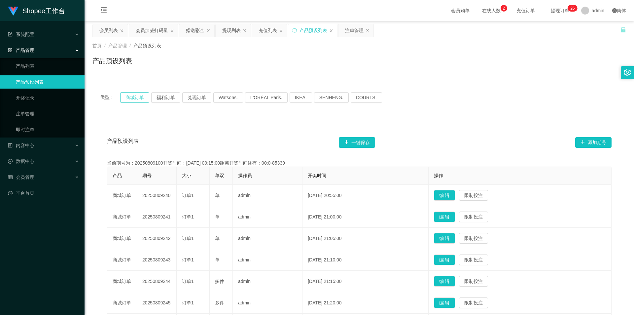
click at [141, 98] on button "商城订单" at bounding box center [134, 97] width 29 height 11
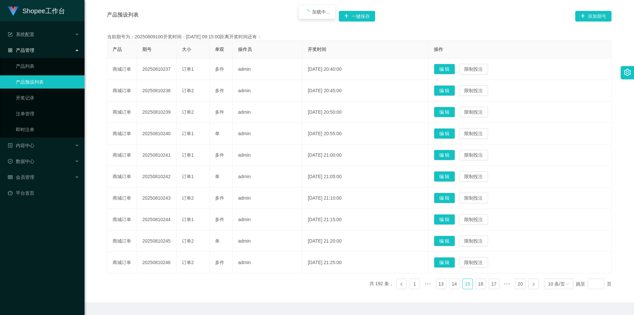
scroll to position [144, 0]
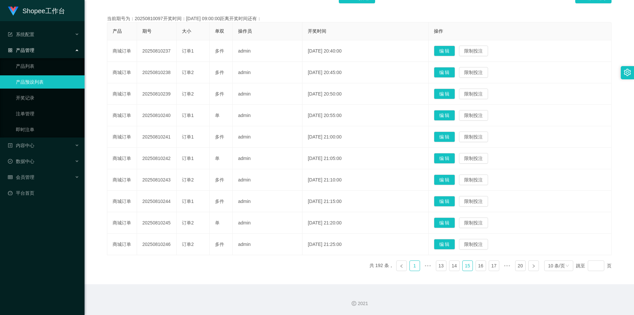
click at [414, 265] on link "1" at bounding box center [415, 266] width 10 height 10
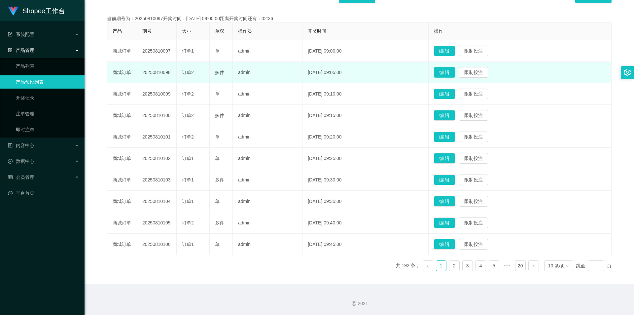
click at [452, 73] on button "编 辑" at bounding box center [444, 72] width 21 height 11
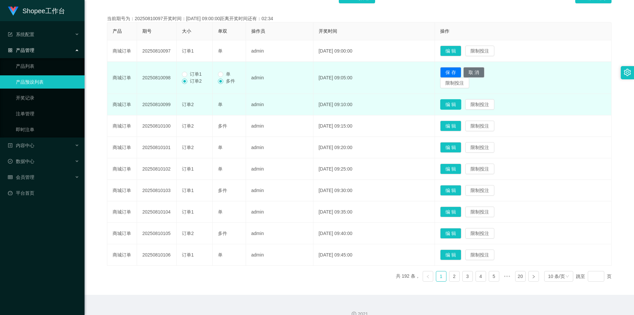
click at [458, 107] on button "编 辑" at bounding box center [450, 104] width 21 height 11
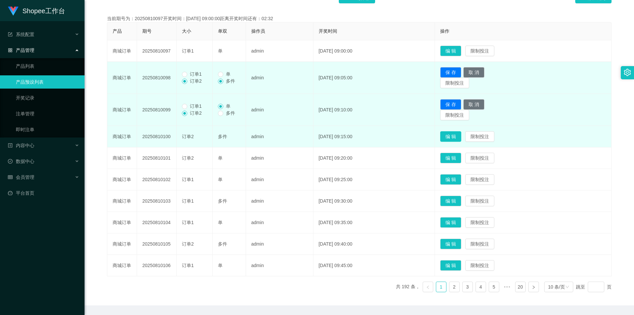
click at [464, 126] on td "保 存 取 消 限制投注" at bounding box center [523, 110] width 177 height 32
click at [461, 132] on button "编 辑" at bounding box center [450, 136] width 21 height 11
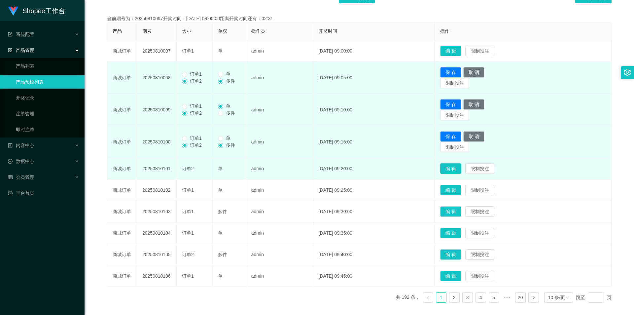
drag, startPoint x: 460, startPoint y: 171, endPoint x: 464, endPoint y: 170, distance: 3.4
click at [461, 171] on button "编 辑" at bounding box center [450, 168] width 21 height 11
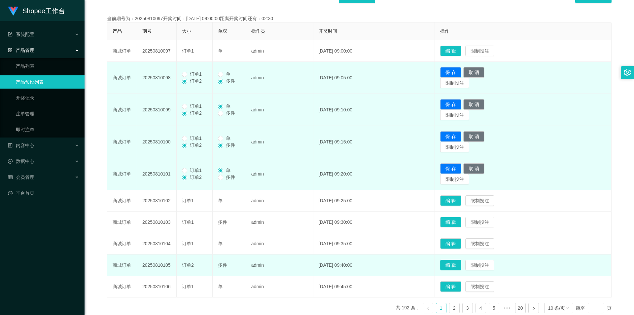
click at [462, 263] on button "编 辑" at bounding box center [450, 265] width 21 height 11
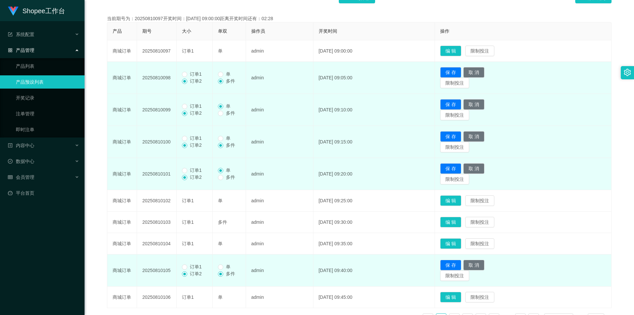
click at [191, 267] on span "订单1" at bounding box center [195, 266] width 17 height 5
click at [197, 171] on span "订单1" at bounding box center [195, 170] width 17 height 5
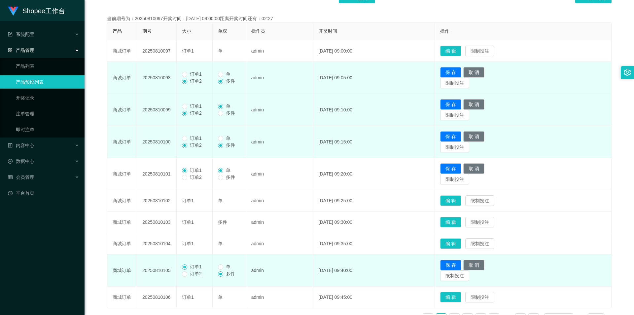
click at [190, 135] on span "订单1" at bounding box center [195, 137] width 17 height 5
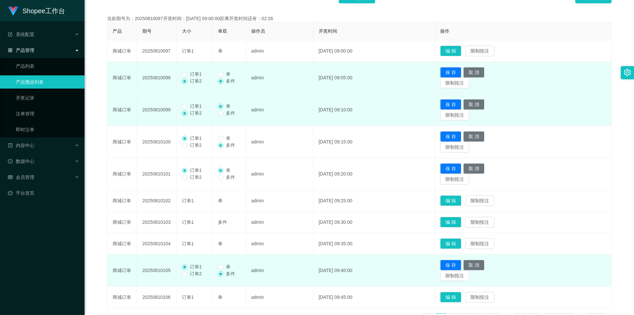
click at [191, 108] on span "订单1" at bounding box center [195, 105] width 17 height 5
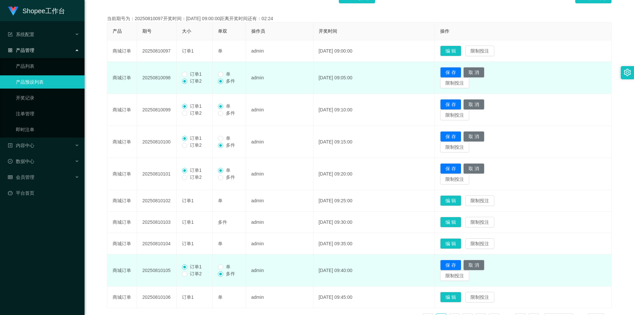
click at [192, 77] on label "订单1" at bounding box center [193, 74] width 22 height 7
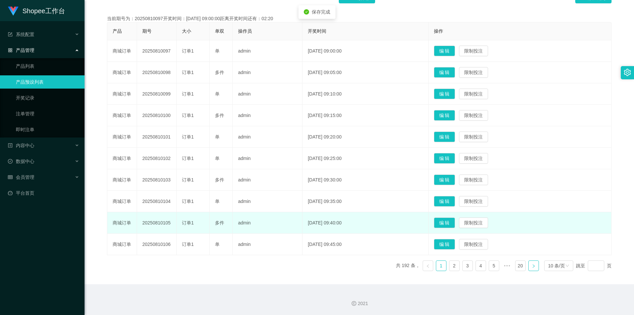
click at [534, 267] on link at bounding box center [534, 265] width 11 height 11
click at [455, 225] on button "编 辑" at bounding box center [444, 222] width 21 height 11
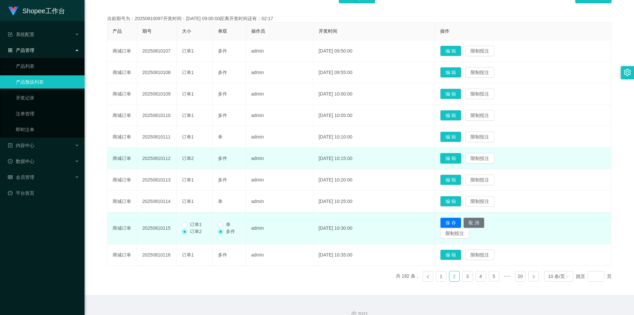
click at [462, 156] on button "编 辑" at bounding box center [450, 158] width 21 height 11
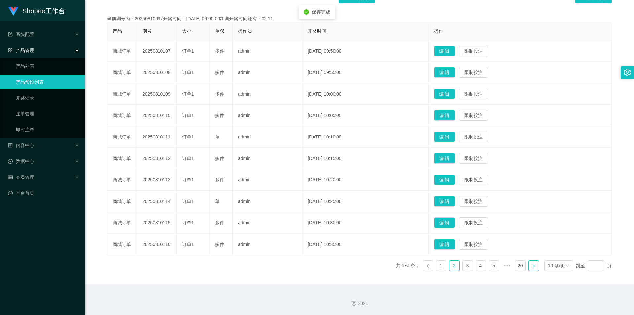
click at [532, 267] on icon "图标: right" at bounding box center [534, 266] width 4 height 4
click at [455, 218] on button "编 辑" at bounding box center [444, 222] width 21 height 11
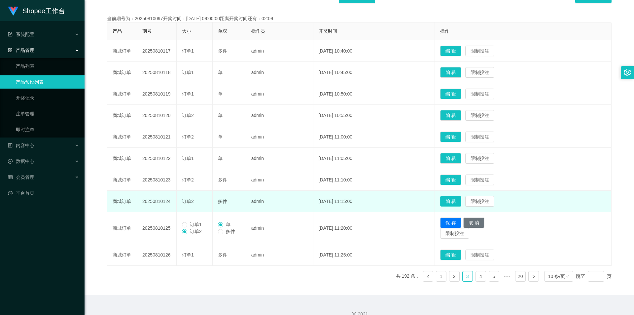
click at [460, 198] on button "编 辑" at bounding box center [450, 201] width 21 height 11
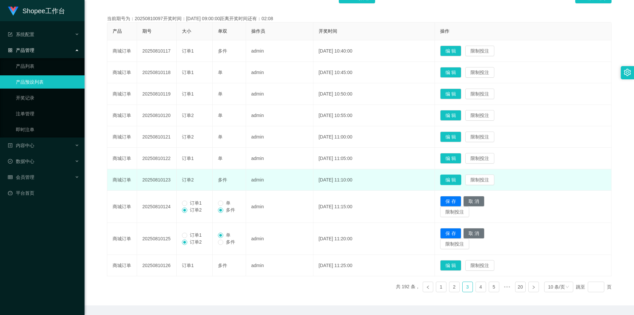
click at [461, 177] on button "编 辑" at bounding box center [450, 179] width 21 height 11
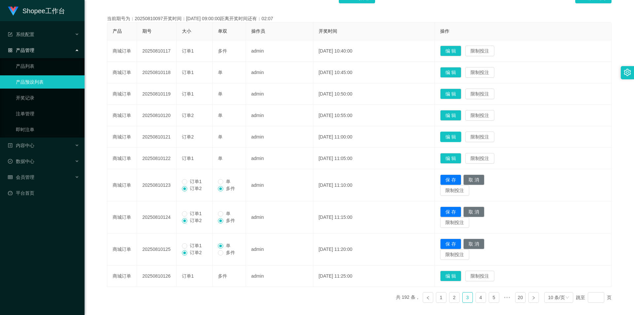
click at [457, 136] on button "编 辑" at bounding box center [450, 137] width 21 height 11
click at [457, 112] on button "编 辑" at bounding box center [450, 115] width 21 height 11
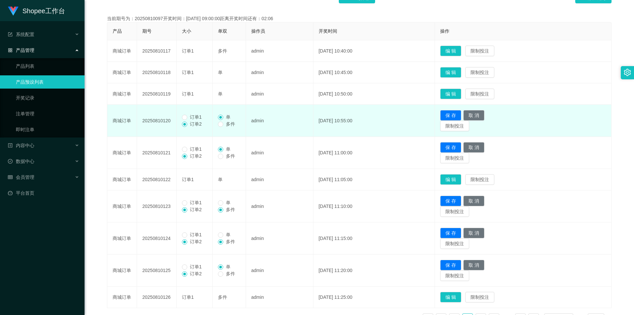
click at [195, 115] on span "订单1" at bounding box center [195, 116] width 17 height 5
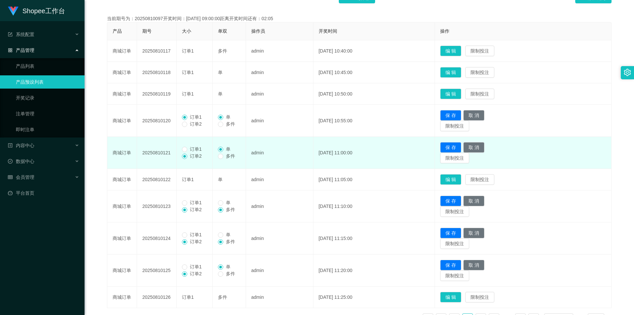
click at [192, 150] on span "订单1" at bounding box center [195, 148] width 17 height 5
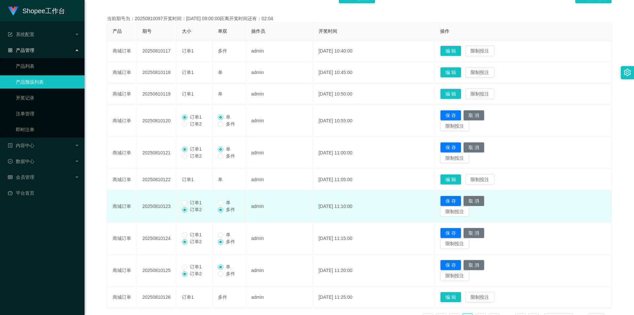
click at [198, 201] on span "订单1" at bounding box center [195, 202] width 17 height 5
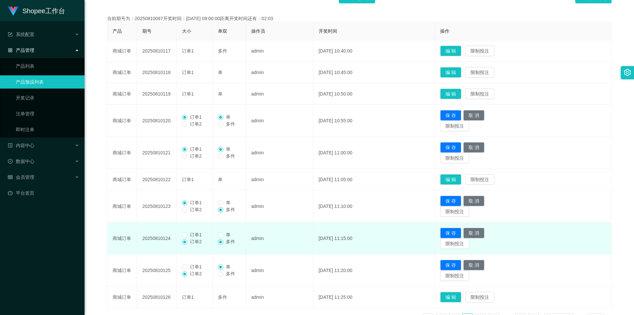
click at [193, 234] on span "订单1" at bounding box center [195, 234] width 17 height 5
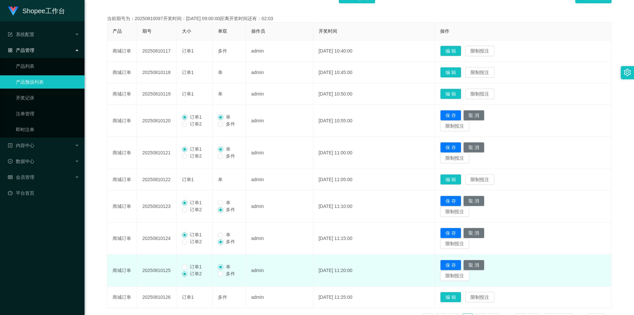
click at [191, 268] on span "订单1" at bounding box center [195, 266] width 17 height 5
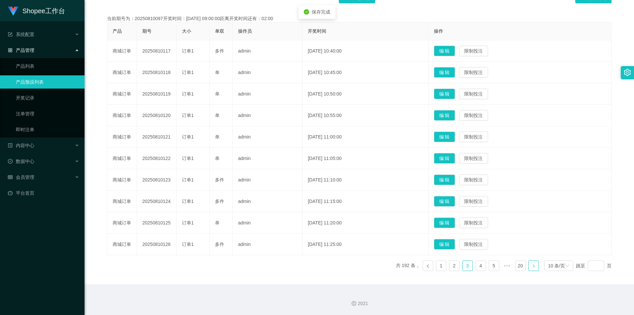
click at [529, 261] on link at bounding box center [534, 265] width 11 height 11
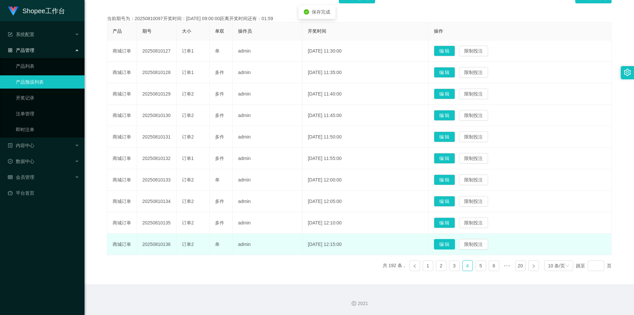
click at [450, 245] on button "编 辑" at bounding box center [444, 244] width 21 height 11
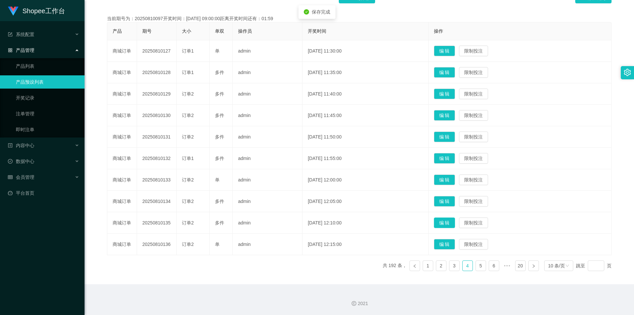
click at [455, 221] on button "编 辑" at bounding box center [444, 222] width 21 height 11
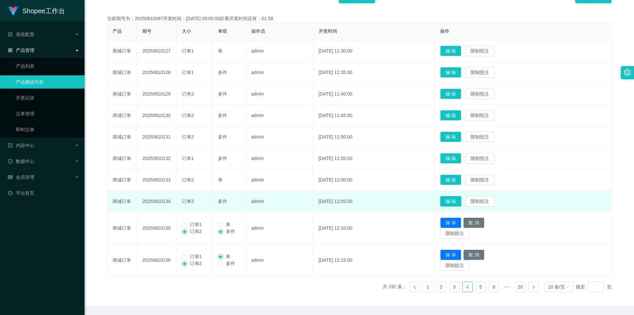
click at [462, 197] on button "编 辑" at bounding box center [450, 201] width 21 height 11
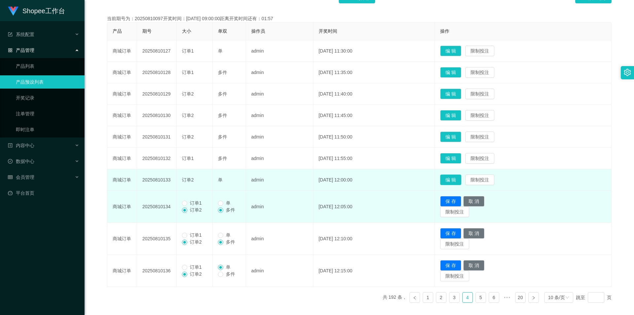
click at [462, 176] on button "编 辑" at bounding box center [450, 179] width 21 height 11
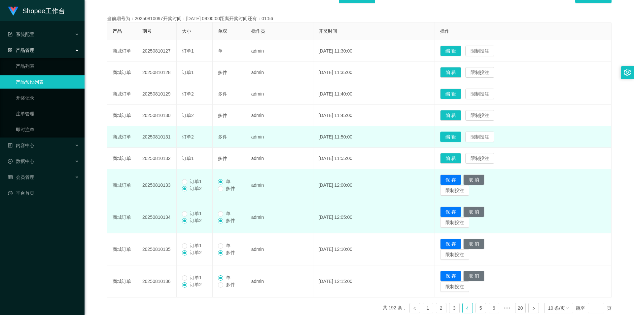
click at [462, 137] on button "编 辑" at bounding box center [450, 137] width 21 height 11
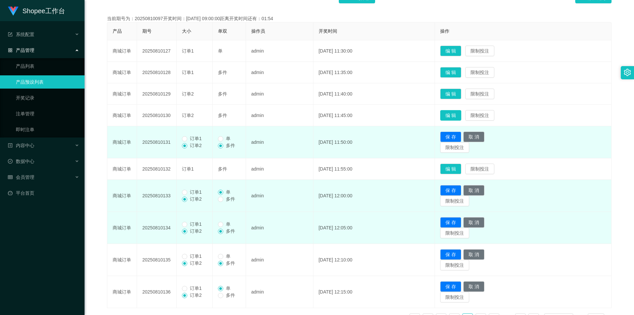
click at [458, 114] on button "编 辑" at bounding box center [450, 115] width 21 height 11
click at [462, 98] on button "编 辑" at bounding box center [450, 94] width 21 height 11
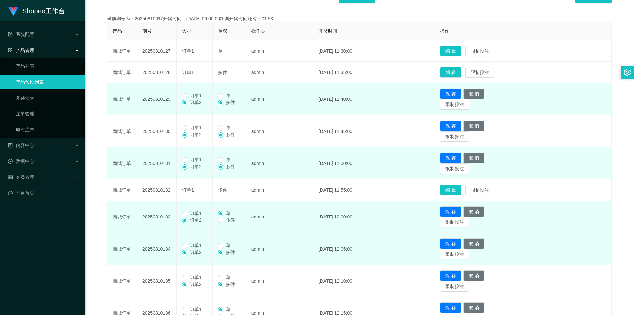
click at [190, 95] on span "订单1" at bounding box center [195, 95] width 17 height 5
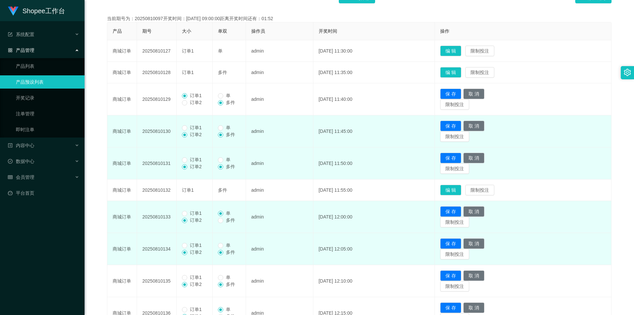
click at [190, 130] on span "订单1" at bounding box center [195, 127] width 17 height 5
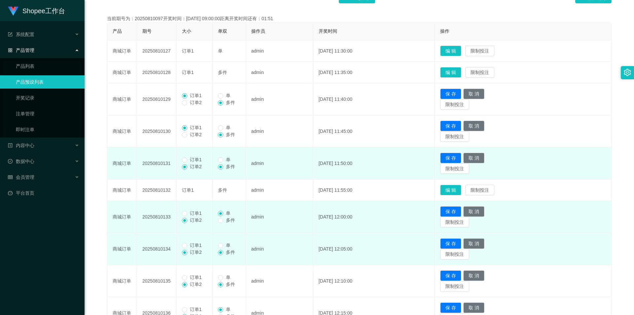
click at [194, 165] on span "订单2" at bounding box center [195, 166] width 17 height 5
click at [191, 160] on span "订单1" at bounding box center [195, 159] width 17 height 5
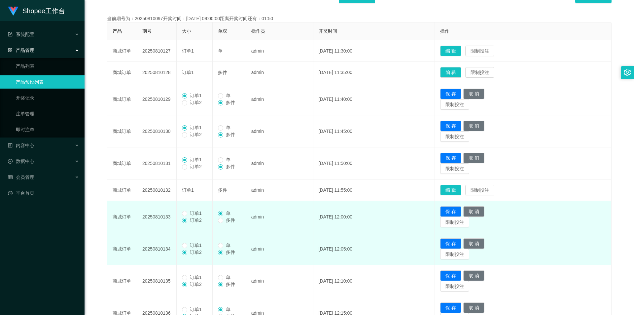
click at [194, 214] on span "订单1" at bounding box center [195, 212] width 17 height 5
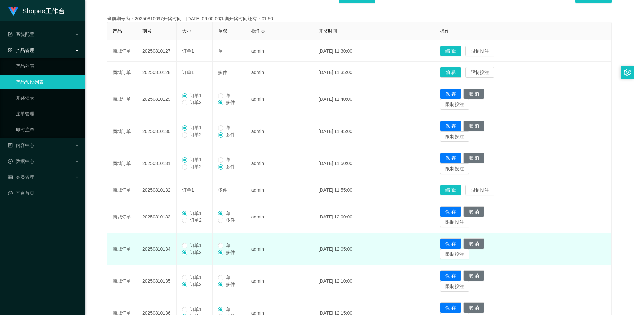
click at [192, 248] on span "订单1" at bounding box center [195, 245] width 17 height 5
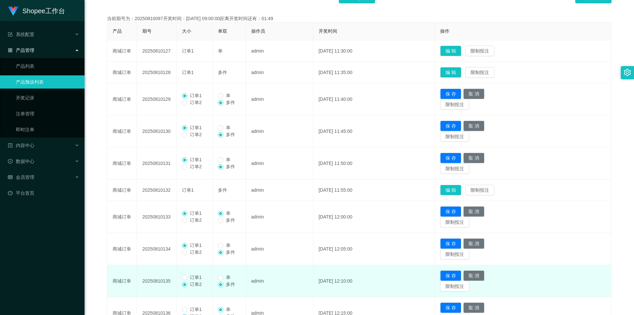
click at [196, 280] on span "订单1" at bounding box center [195, 277] width 17 height 5
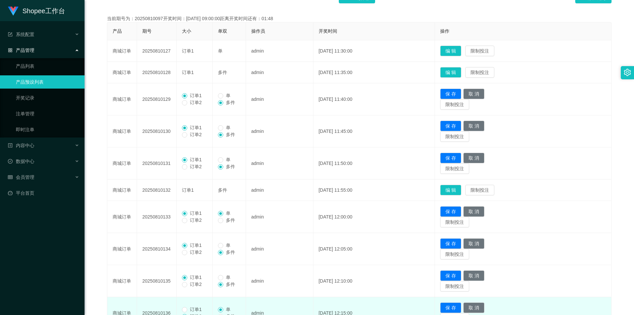
click at [199, 309] on span "订单1" at bounding box center [195, 309] width 17 height 5
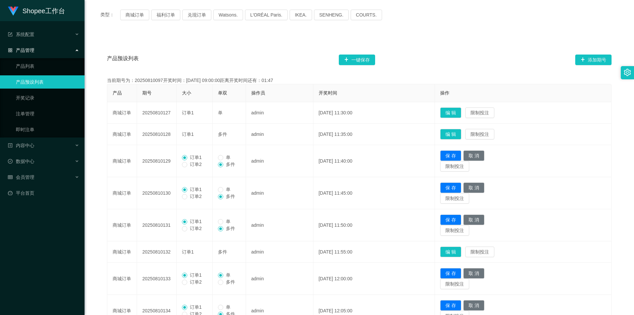
scroll to position [78, 0]
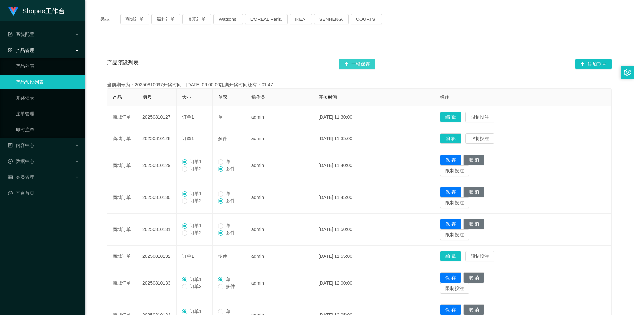
click at [354, 63] on button "一键保存" at bounding box center [357, 64] width 36 height 11
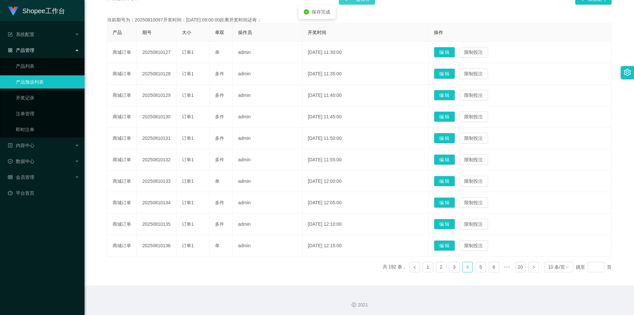
scroll to position [144, 0]
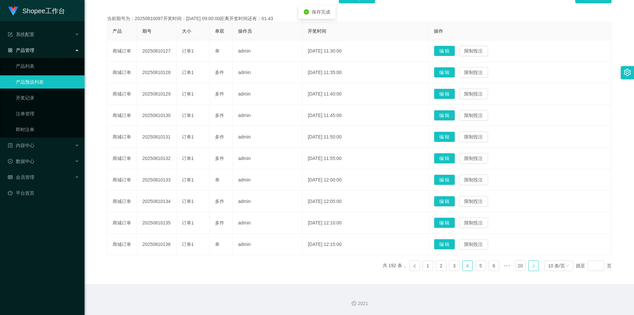
click at [533, 264] on link at bounding box center [534, 265] width 11 height 11
click at [449, 203] on button "编 辑" at bounding box center [444, 201] width 21 height 11
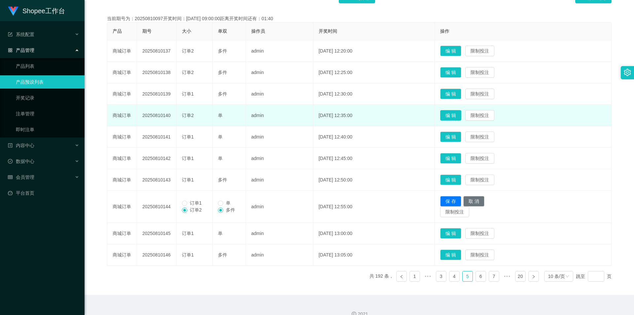
click at [451, 114] on button "编 辑" at bounding box center [450, 115] width 21 height 11
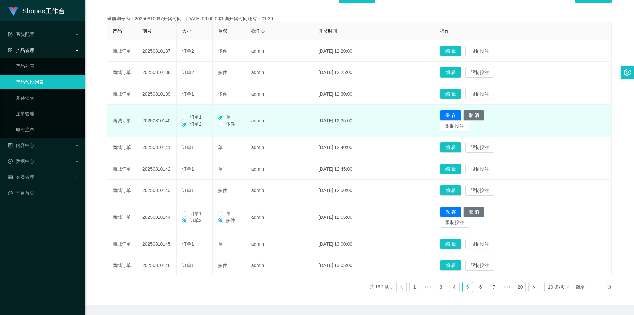
click at [462, 76] on button "编 辑" at bounding box center [450, 72] width 21 height 11
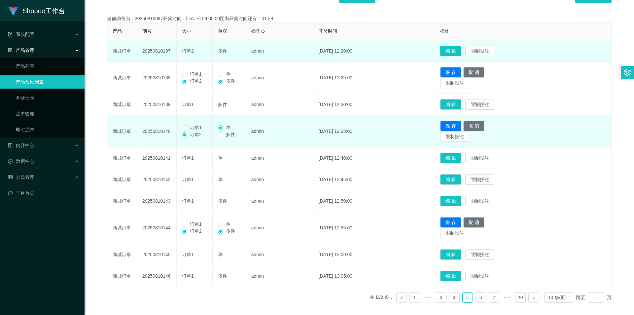
click at [462, 46] on button "编 辑" at bounding box center [450, 51] width 21 height 11
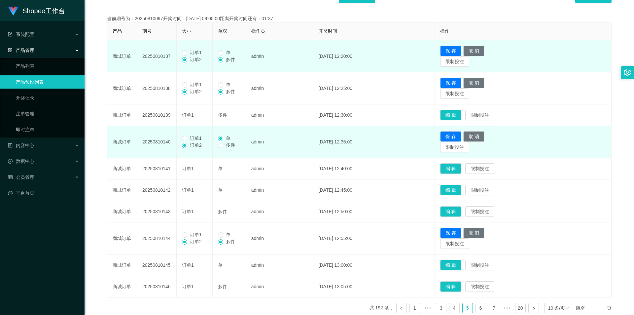
click at [196, 54] on span "订单1" at bounding box center [195, 52] width 17 height 5
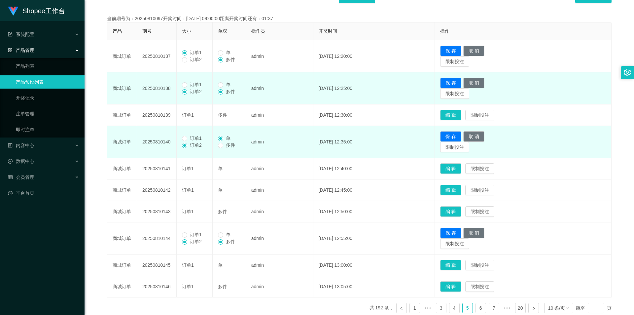
click at [191, 82] on span "订单1" at bounding box center [195, 84] width 17 height 5
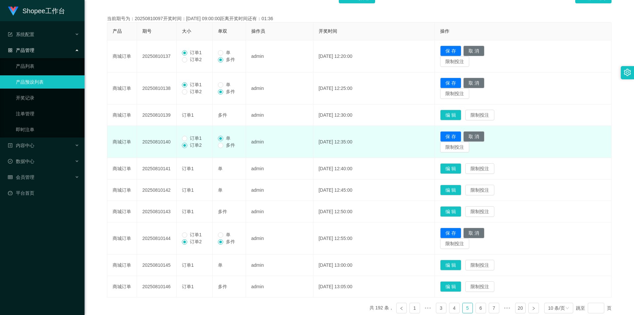
click at [196, 138] on span "订单1" at bounding box center [195, 137] width 17 height 5
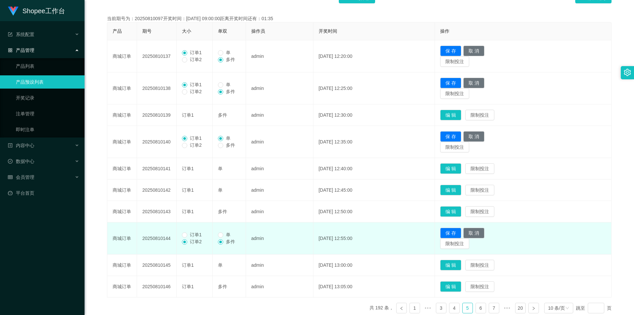
click at [190, 235] on span "订单1" at bounding box center [195, 234] width 17 height 5
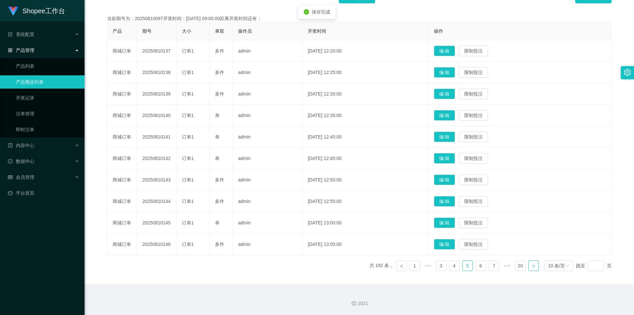
click at [529, 263] on link at bounding box center [534, 265] width 11 height 11
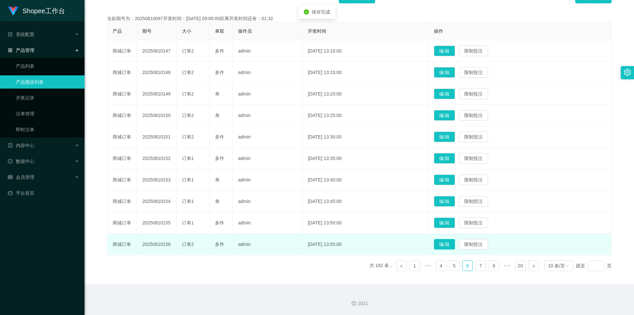
click at [453, 248] on button "编 辑" at bounding box center [444, 244] width 21 height 11
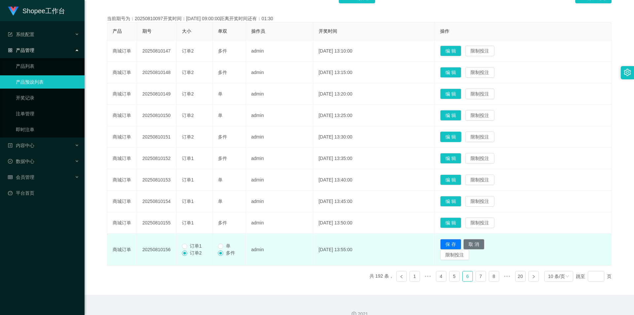
click at [454, 136] on button "编 辑" at bounding box center [450, 137] width 21 height 11
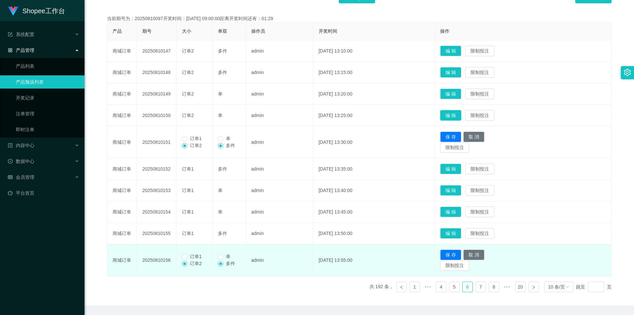
click at [462, 119] on button "编 辑" at bounding box center [450, 115] width 21 height 11
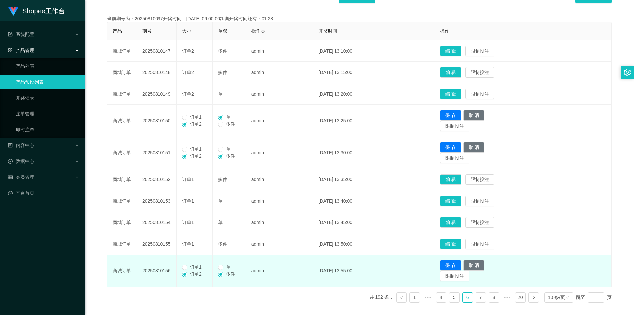
click at [462, 90] on button "编 辑" at bounding box center [450, 94] width 21 height 11
click at [460, 63] on td "编 辑 限制投注" at bounding box center [523, 72] width 177 height 21
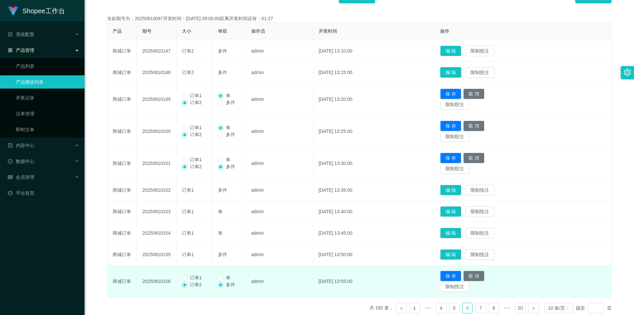
click at [457, 70] on button "编 辑" at bounding box center [450, 72] width 21 height 11
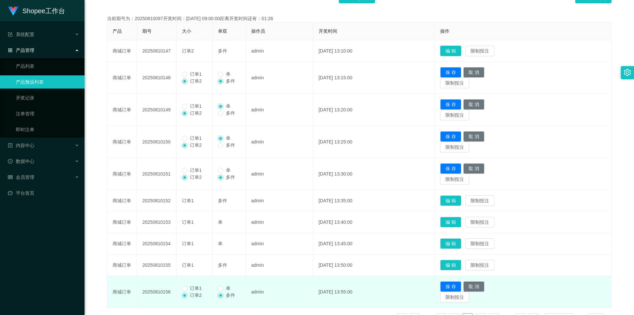
click at [452, 46] on button "编 辑" at bounding box center [450, 51] width 21 height 11
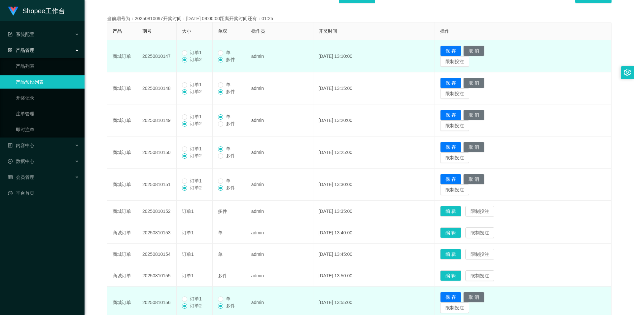
click at [184, 50] on label "订单1" at bounding box center [193, 52] width 22 height 7
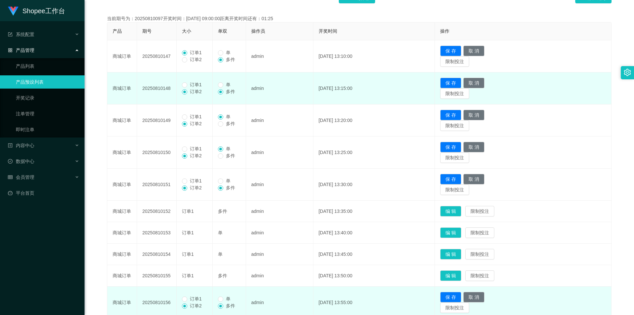
click at [194, 84] on span "订单1" at bounding box center [195, 84] width 17 height 5
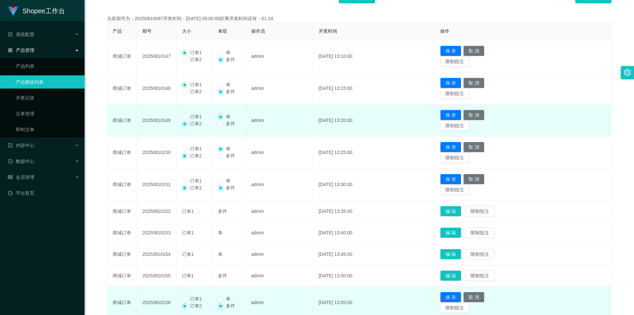
click at [194, 115] on span "订单1" at bounding box center [195, 116] width 17 height 5
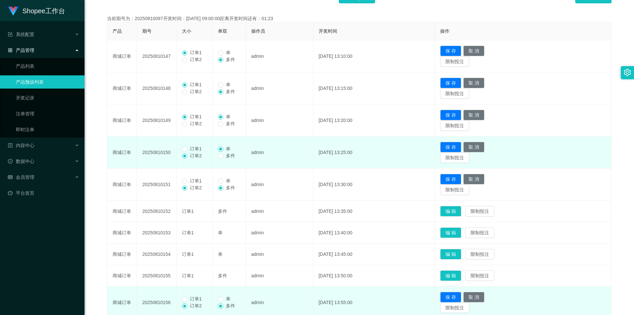
click at [193, 149] on span "订单1" at bounding box center [195, 148] width 17 height 5
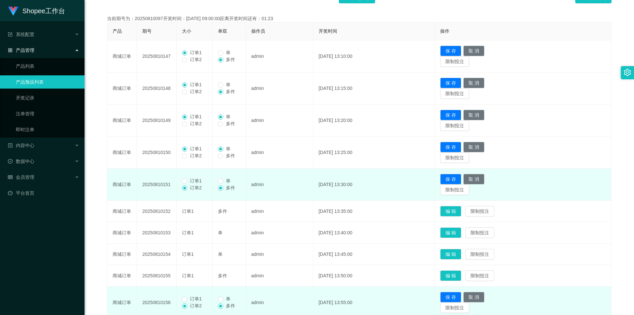
click at [193, 180] on span "订单1" at bounding box center [195, 180] width 17 height 5
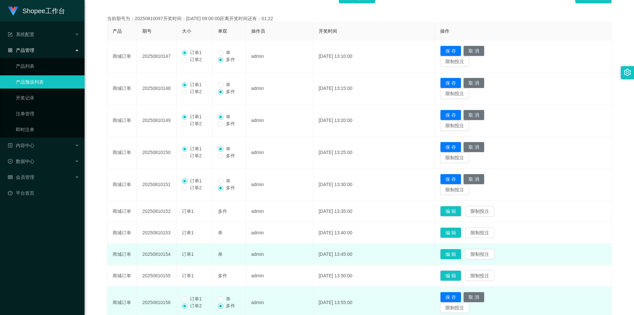
scroll to position [177, 0]
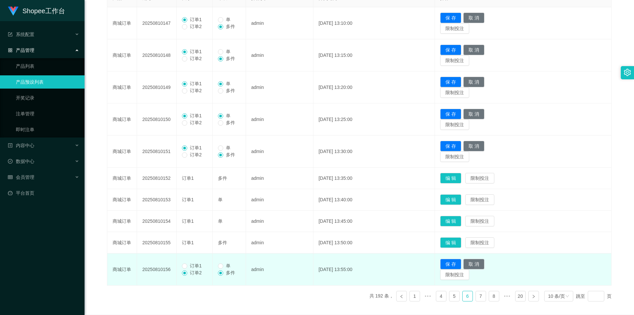
click at [195, 264] on span "订单1" at bounding box center [195, 265] width 17 height 5
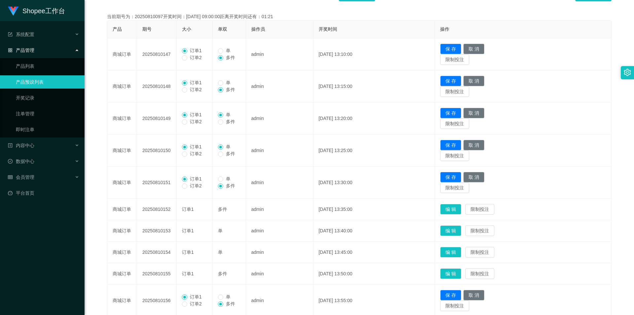
scroll to position [111, 0]
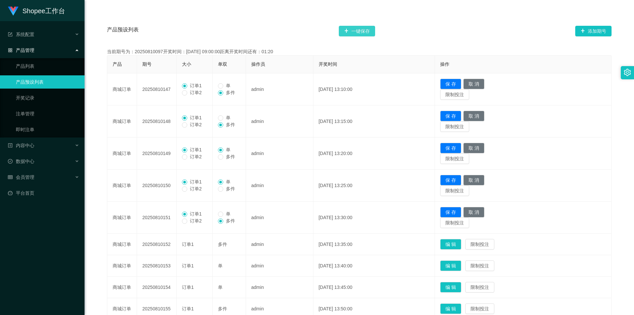
click at [366, 31] on button "一键保存" at bounding box center [357, 31] width 36 height 11
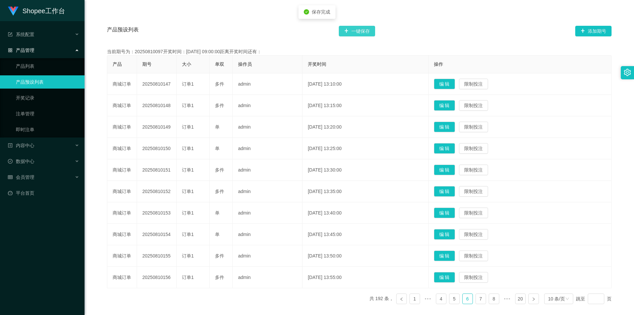
scroll to position [144, 0]
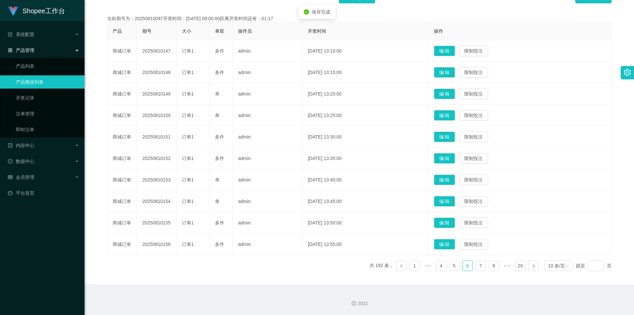
click at [536, 267] on ul "共 192 条， 1 ••• 4 5 6 7 8 ••• 20 10 条/页 跳至 页" at bounding box center [491, 265] width 243 height 11
click at [533, 267] on link at bounding box center [534, 265] width 11 height 11
click at [452, 245] on button "编 辑" at bounding box center [444, 244] width 21 height 11
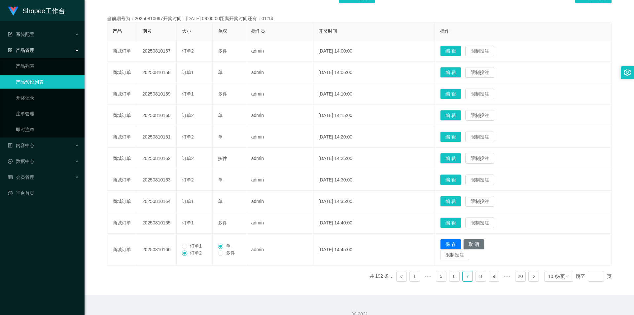
click at [453, 179] on button "编 辑" at bounding box center [450, 179] width 21 height 11
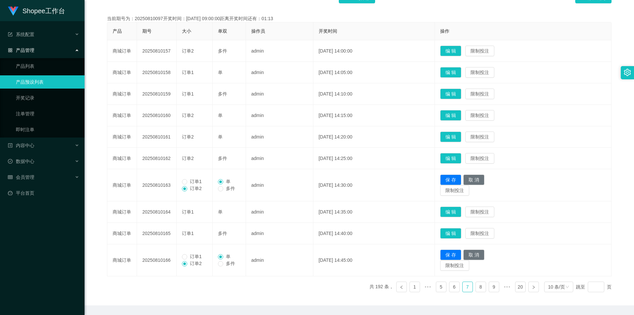
click at [453, 152] on td "编 辑 限制投注" at bounding box center [523, 158] width 177 height 21
click at [455, 162] on button "编 辑" at bounding box center [450, 158] width 21 height 11
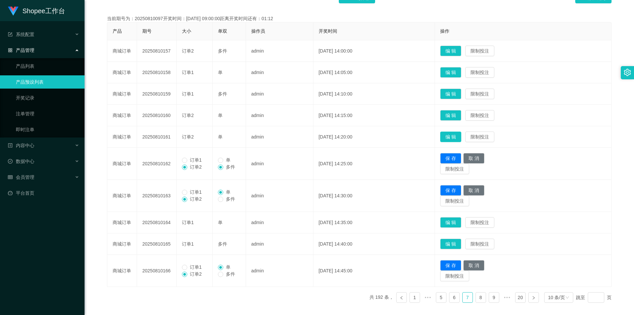
click at [460, 139] on button "编 辑" at bounding box center [450, 137] width 21 height 11
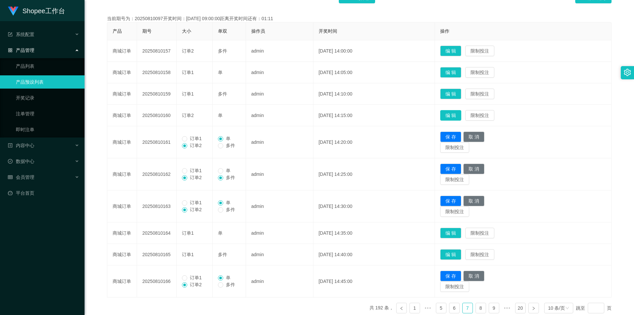
click at [461, 119] on button "编 辑" at bounding box center [450, 115] width 21 height 11
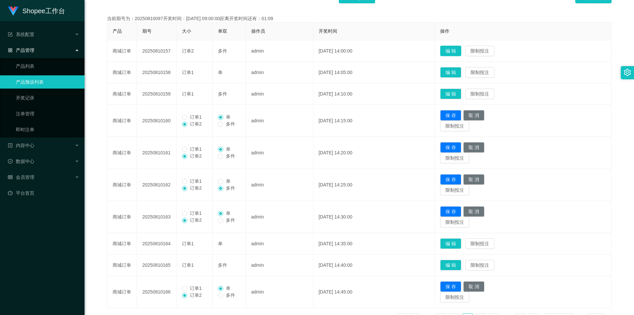
click at [462, 52] on button "编 辑" at bounding box center [450, 51] width 21 height 11
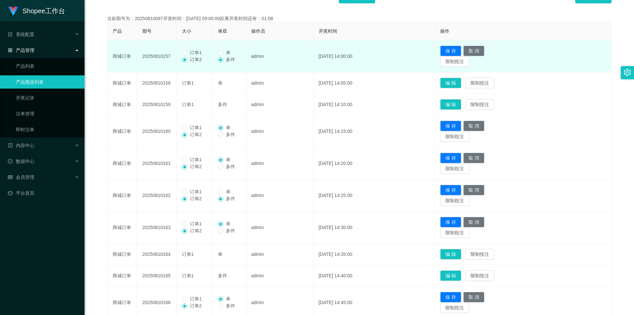
click at [190, 51] on span "订单1" at bounding box center [195, 52] width 17 height 5
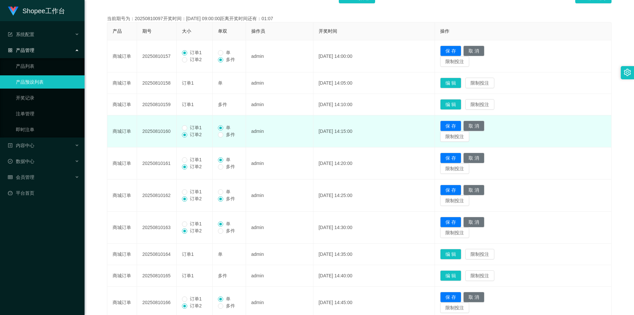
click at [190, 126] on span "订单1" at bounding box center [195, 127] width 17 height 5
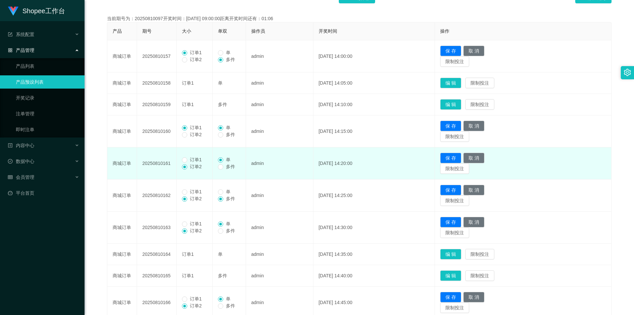
click at [197, 158] on span "订单1" at bounding box center [195, 159] width 17 height 5
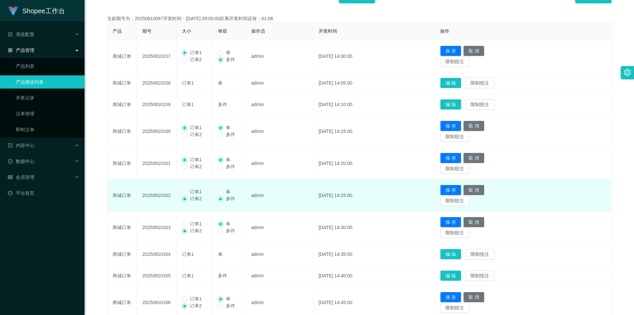
click at [196, 192] on span "订单1" at bounding box center [195, 191] width 17 height 5
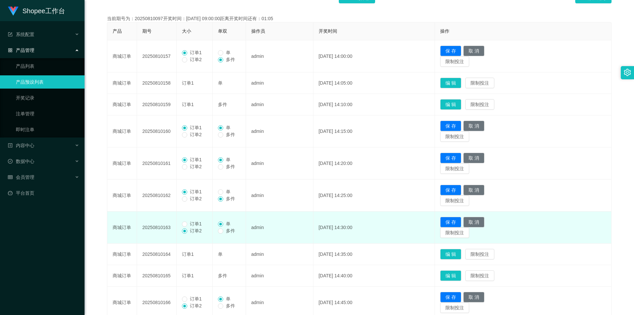
click at [195, 222] on span "订单1" at bounding box center [195, 223] width 17 height 5
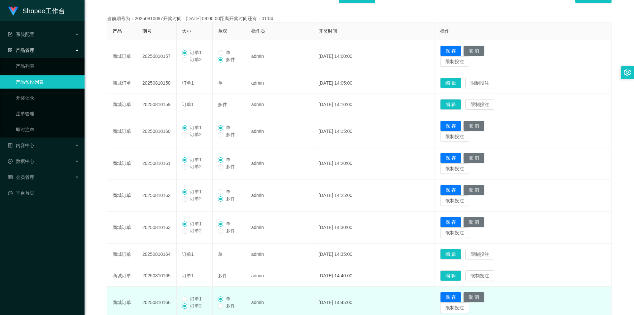
click at [195, 300] on span "订单1" at bounding box center [195, 298] width 17 height 5
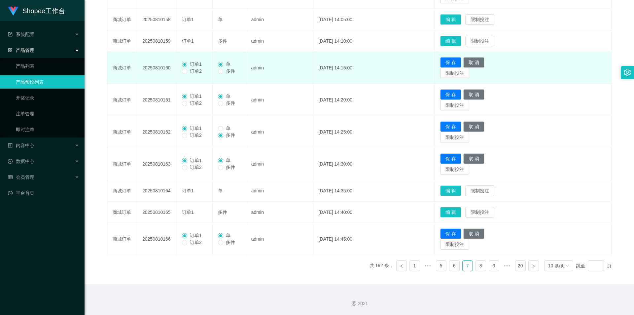
scroll to position [142, 0]
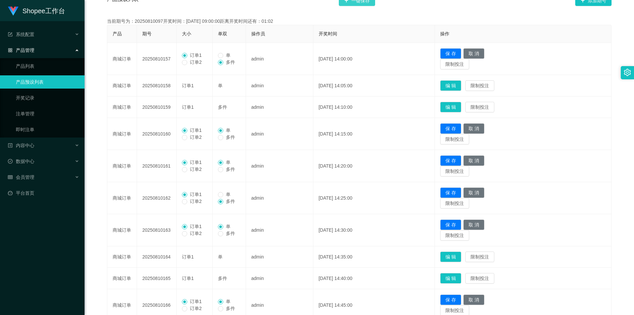
click at [367, 4] on button "一键保存" at bounding box center [357, 0] width 36 height 11
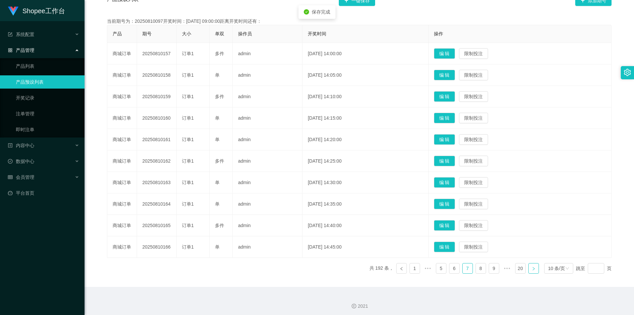
click at [532, 268] on icon "图标: right" at bounding box center [534, 269] width 4 height 4
click at [448, 249] on button "编 辑" at bounding box center [444, 247] width 21 height 11
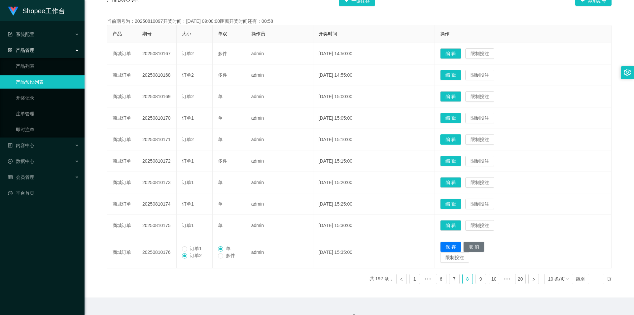
click at [460, 138] on button "编 辑" at bounding box center [450, 139] width 21 height 11
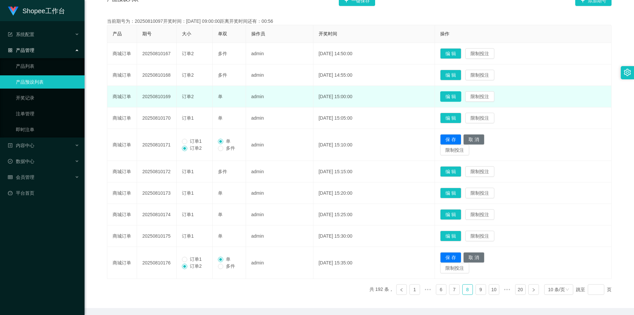
click at [460, 95] on button "编 辑" at bounding box center [450, 96] width 21 height 11
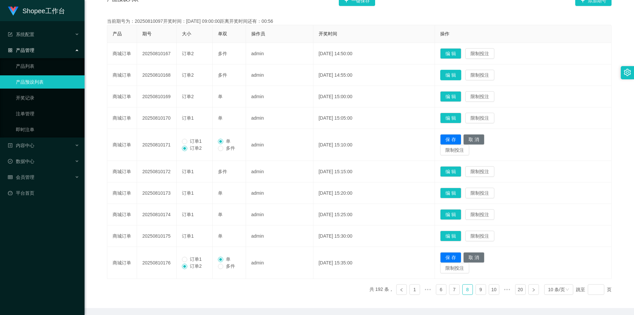
click at [456, 75] on button "编 辑" at bounding box center [450, 75] width 21 height 11
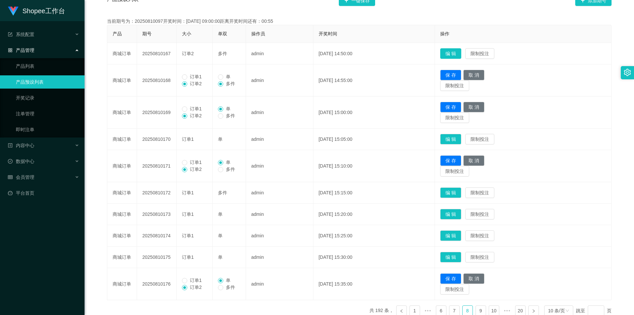
click at [462, 53] on button "编 辑" at bounding box center [450, 53] width 21 height 11
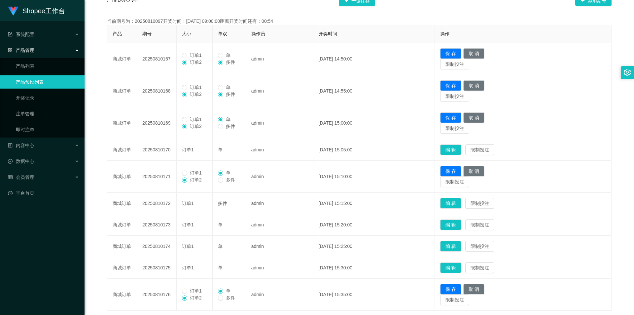
click at [189, 54] on span "订单1" at bounding box center [195, 55] width 17 height 5
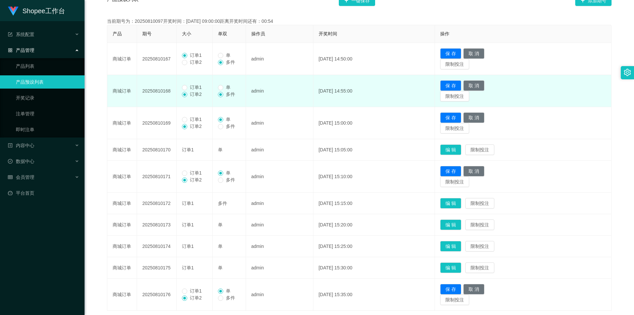
click at [186, 83] on td "订单1 订单2" at bounding box center [195, 91] width 36 height 32
click at [186, 84] on label "订单1" at bounding box center [193, 87] width 22 height 7
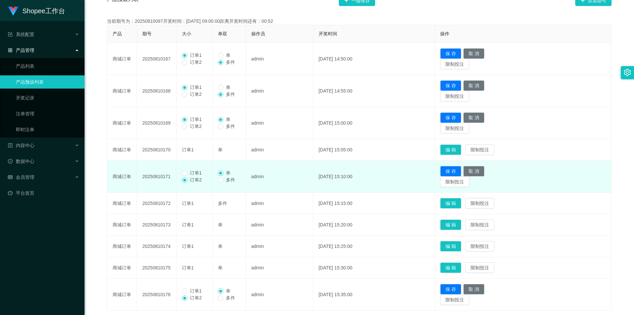
click at [192, 173] on span "订单1" at bounding box center [195, 172] width 17 height 5
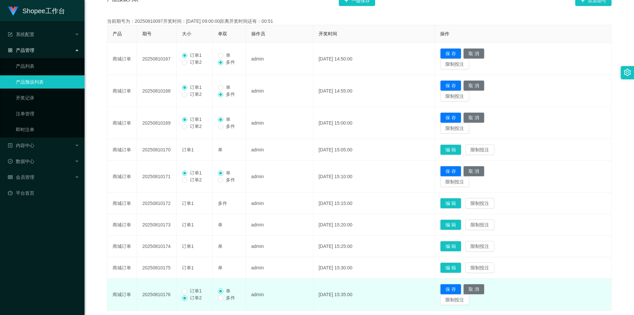
click at [192, 291] on span "订单1" at bounding box center [195, 290] width 17 height 5
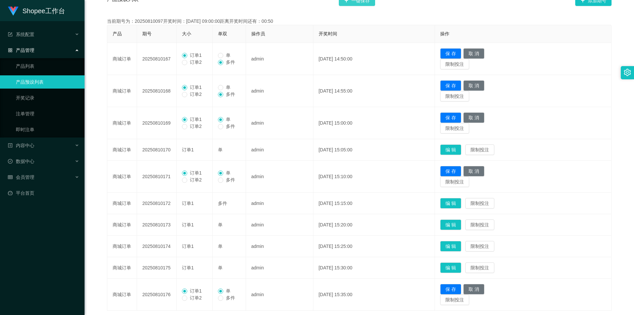
click at [365, 0] on button "一键保存" at bounding box center [357, 0] width 36 height 11
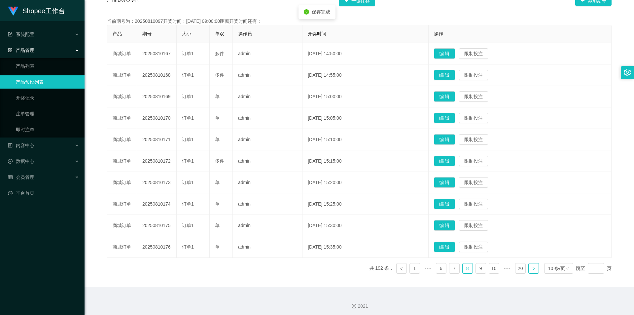
click at [532, 270] on icon "图标: right" at bounding box center [534, 269] width 4 height 4
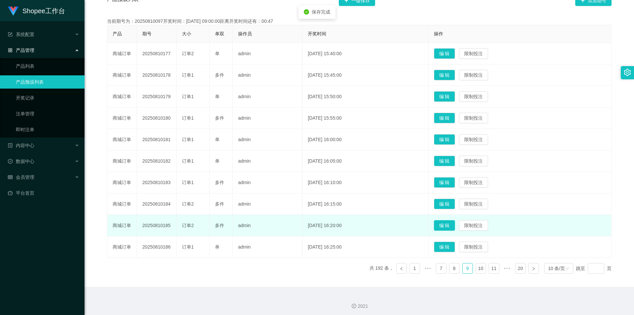
click at [455, 224] on button "编 辑" at bounding box center [444, 225] width 21 height 11
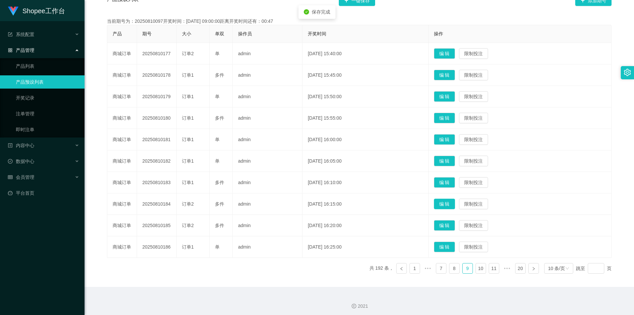
click at [455, 202] on button "编 辑" at bounding box center [444, 204] width 21 height 11
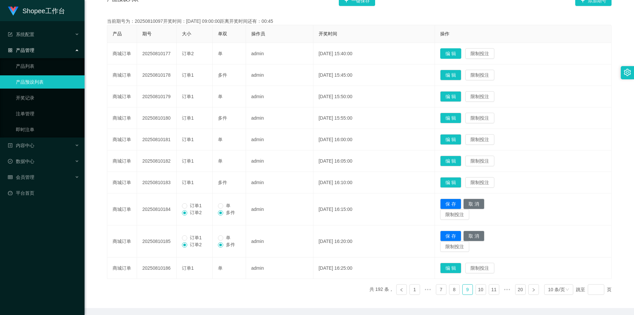
click at [458, 58] on button "编 辑" at bounding box center [450, 53] width 21 height 11
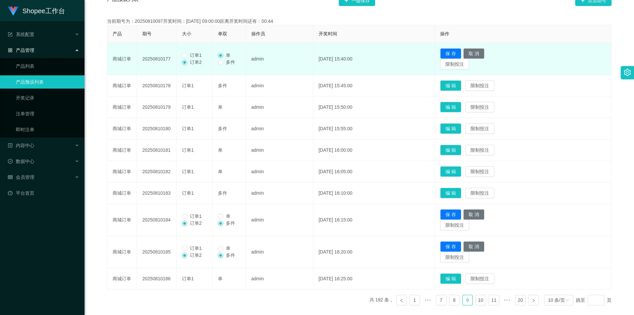
click at [199, 57] on span "订单1" at bounding box center [195, 55] width 17 height 5
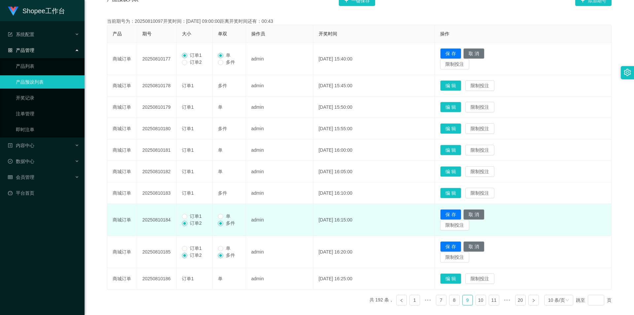
click at [199, 215] on span "订单1" at bounding box center [195, 215] width 17 height 5
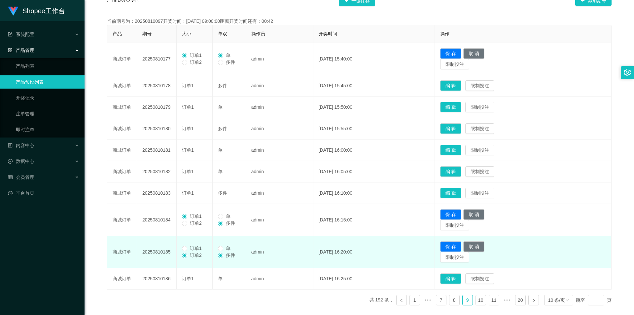
click at [191, 251] on span "订单1" at bounding box center [195, 248] width 17 height 5
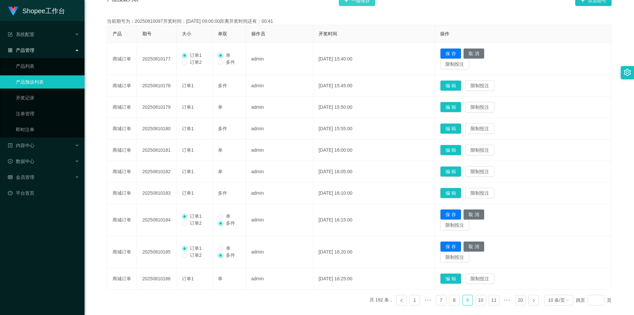
click at [369, 4] on button "一键保存" at bounding box center [357, 0] width 36 height 11
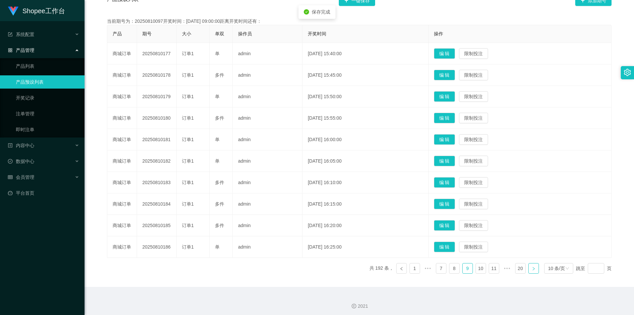
click at [534, 269] on link at bounding box center [534, 268] width 11 height 11
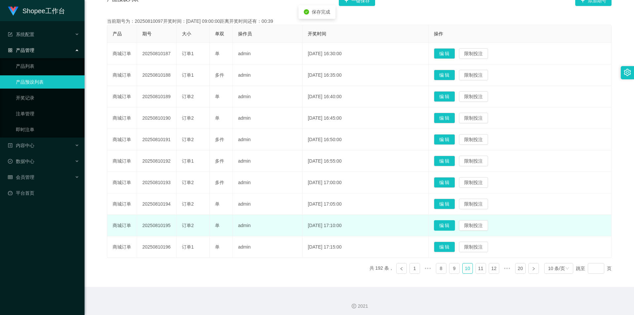
click at [451, 224] on button "编 辑" at bounding box center [444, 225] width 21 height 11
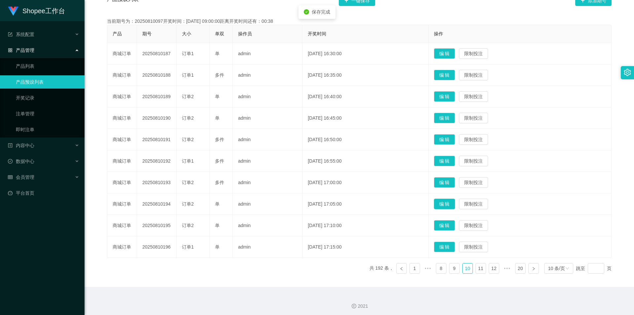
click at [452, 205] on button "编 辑" at bounding box center [444, 204] width 21 height 11
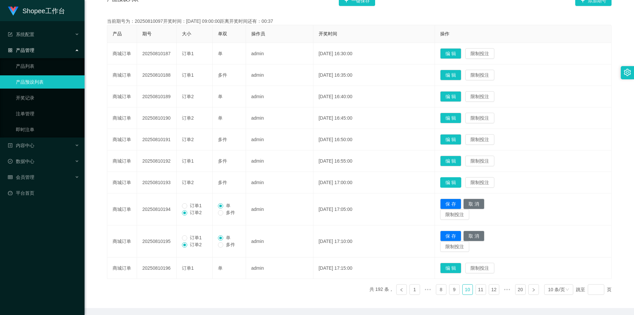
click at [457, 179] on button "编 辑" at bounding box center [450, 182] width 21 height 11
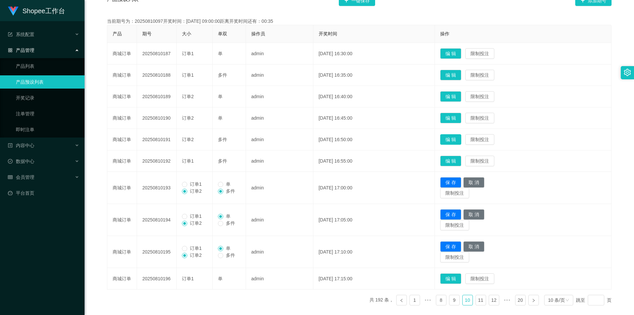
click at [461, 140] on button "编 辑" at bounding box center [450, 139] width 21 height 11
click at [452, 117] on button "编 辑" at bounding box center [450, 118] width 21 height 11
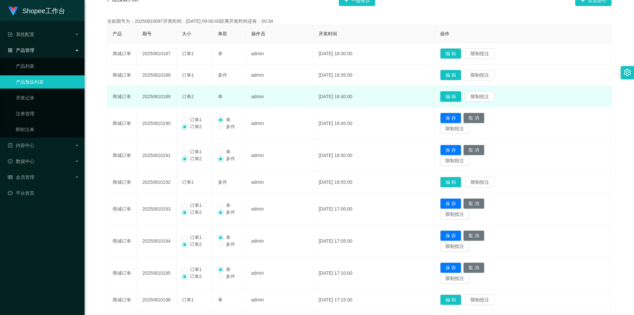
click at [461, 95] on button "编 辑" at bounding box center [450, 96] width 21 height 11
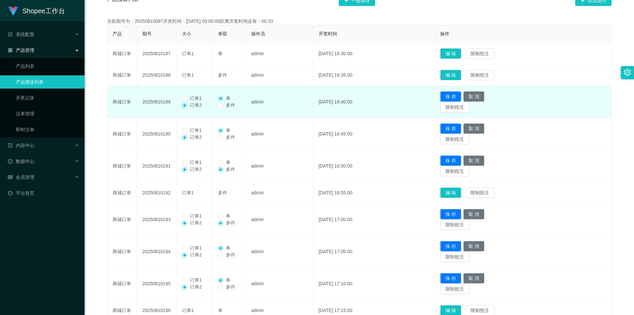
click at [193, 99] on span "订单1" at bounding box center [195, 97] width 17 height 5
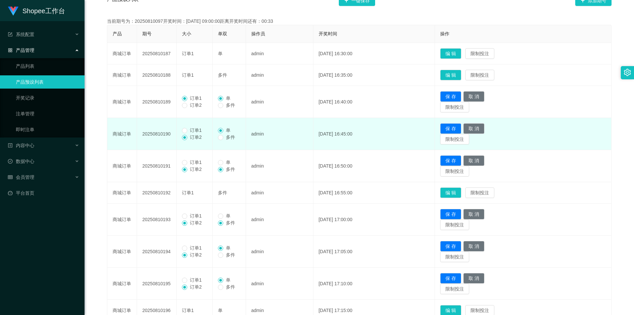
click at [189, 131] on span "订单1" at bounding box center [195, 130] width 17 height 5
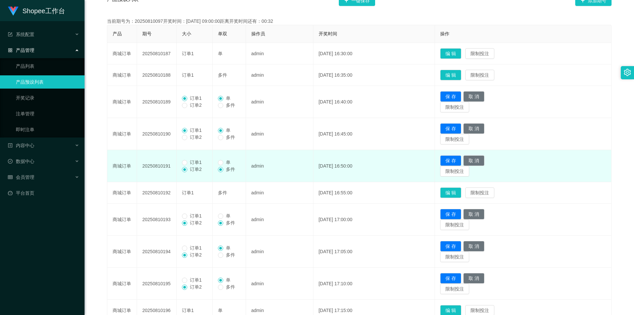
click at [193, 160] on span "订单1" at bounding box center [195, 162] width 17 height 5
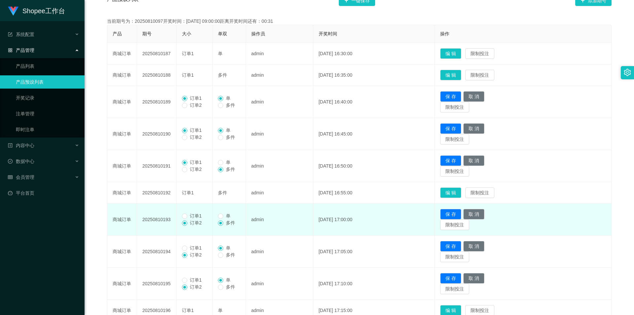
click at [192, 217] on span "订单1" at bounding box center [195, 215] width 17 height 5
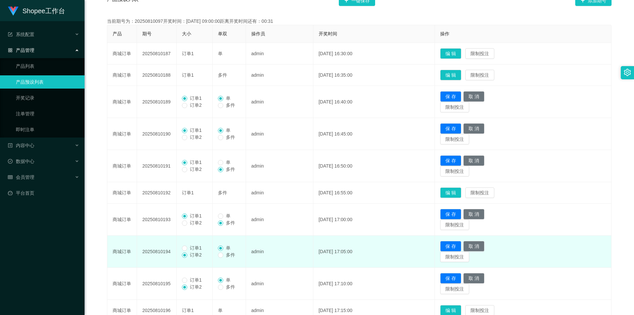
click at [197, 248] on span "订单1" at bounding box center [195, 247] width 17 height 5
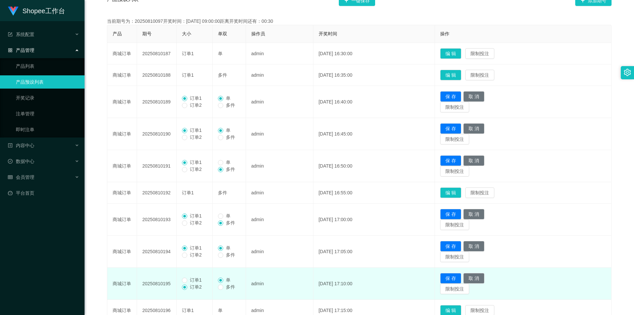
click at [194, 280] on span "订单1" at bounding box center [195, 279] width 17 height 5
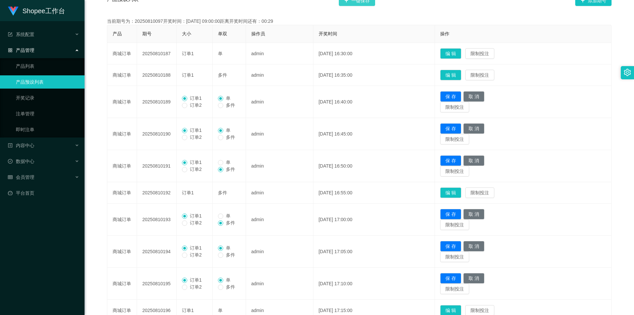
click at [369, 5] on button "一键保存" at bounding box center [357, 0] width 36 height 11
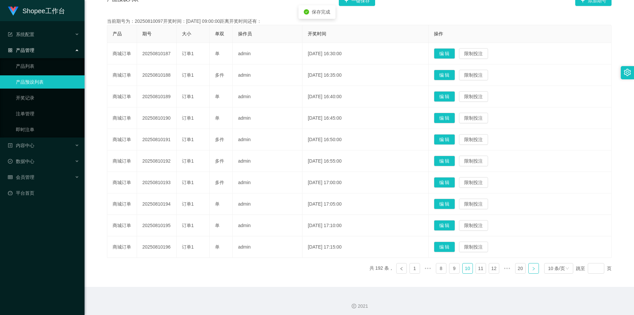
click at [530, 272] on link at bounding box center [534, 268] width 11 height 11
click at [454, 162] on button "编 辑" at bounding box center [444, 161] width 21 height 11
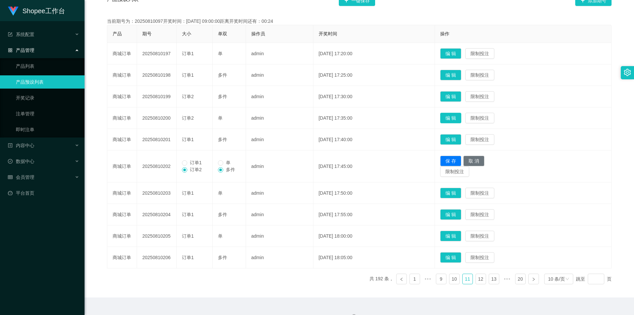
click at [456, 118] on button "编 辑" at bounding box center [450, 118] width 21 height 11
click at [456, 99] on button "编 辑" at bounding box center [450, 96] width 21 height 11
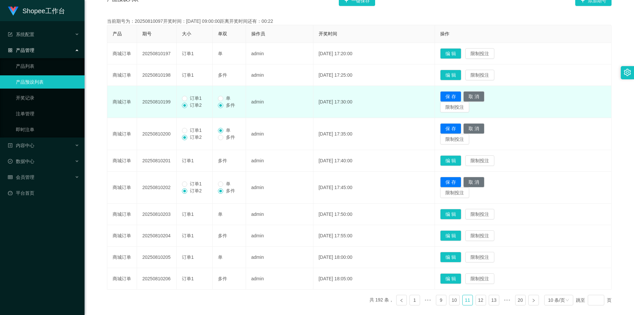
click at [196, 101] on span "订单1" at bounding box center [195, 97] width 17 height 5
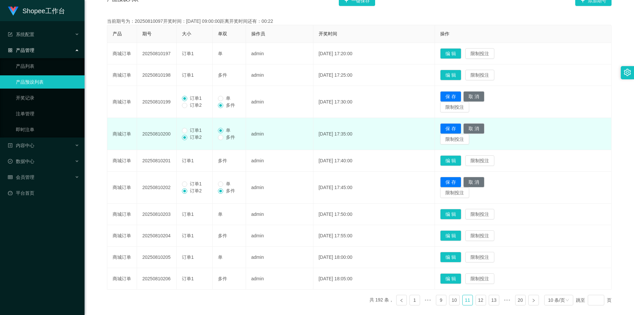
click at [192, 132] on span "订单1" at bounding box center [195, 130] width 17 height 5
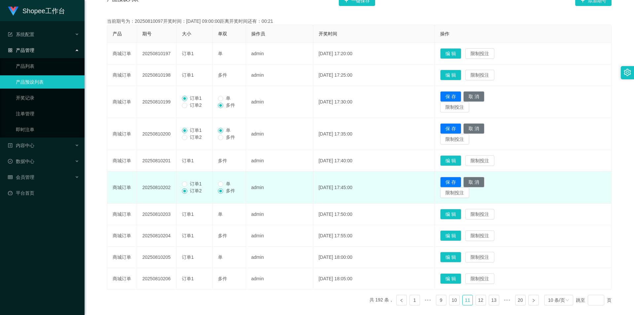
click at [193, 182] on span "订单1" at bounding box center [195, 183] width 17 height 5
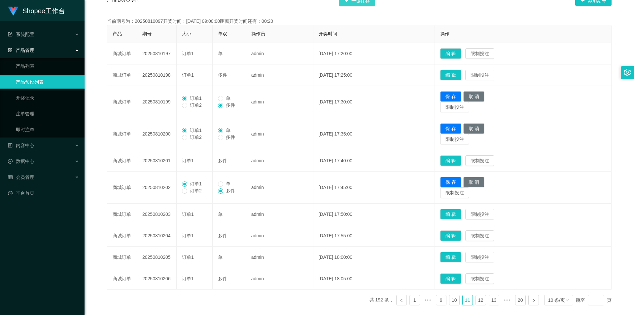
click at [356, 2] on button "一键保存" at bounding box center [357, 0] width 36 height 11
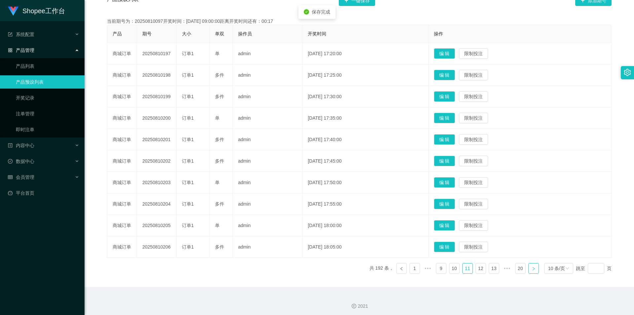
click at [533, 268] on icon "图标: right" at bounding box center [534, 268] width 2 height 3
click at [455, 187] on button "编 辑" at bounding box center [444, 182] width 21 height 11
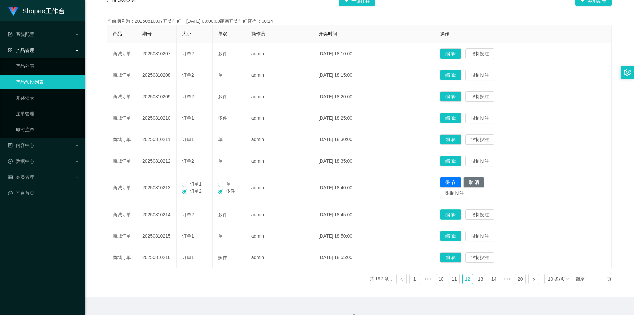
click at [457, 214] on button "编 辑" at bounding box center [450, 214] width 21 height 11
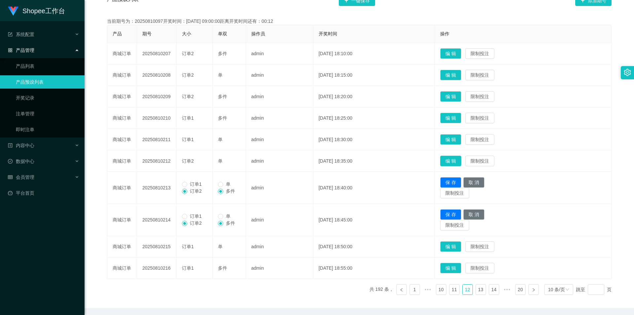
click at [462, 159] on button "编 辑" at bounding box center [450, 161] width 21 height 11
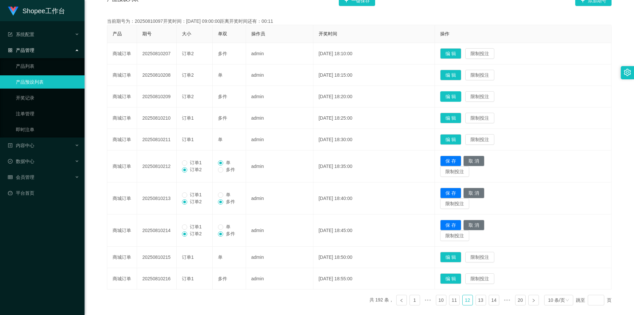
click at [456, 97] on button "编 辑" at bounding box center [450, 96] width 21 height 11
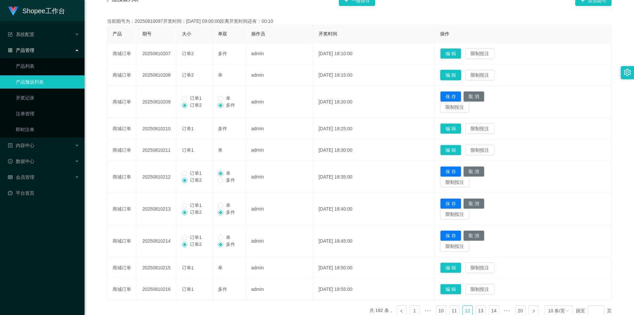
click at [455, 77] on button "编 辑" at bounding box center [450, 75] width 21 height 11
click at [462, 55] on button "编 辑" at bounding box center [450, 53] width 21 height 11
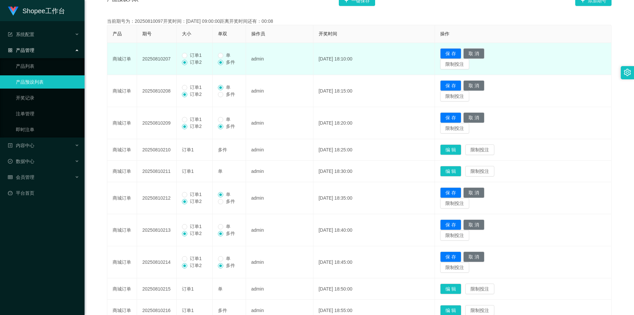
click at [194, 54] on span "订单1" at bounding box center [195, 55] width 17 height 5
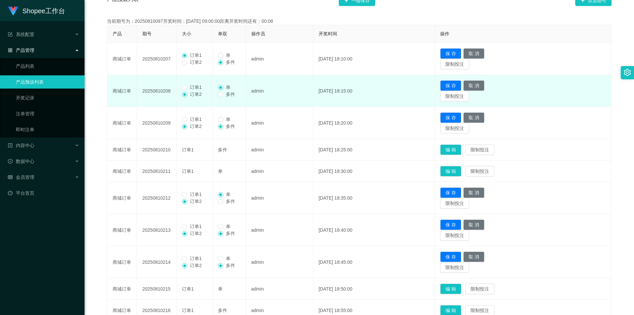
click at [189, 88] on span "订单1" at bounding box center [195, 87] width 17 height 5
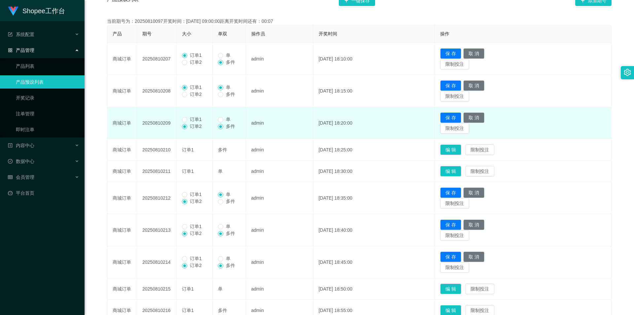
click at [193, 121] on span "订单1" at bounding box center [195, 119] width 17 height 5
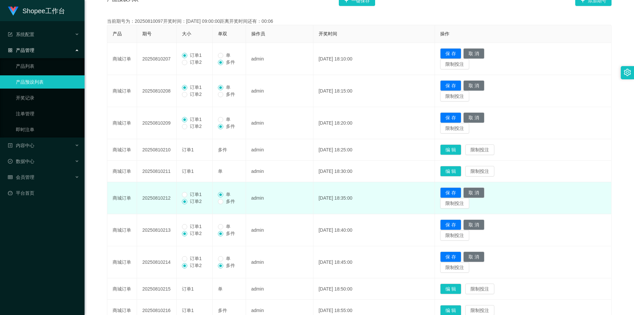
click at [195, 195] on span "订单1" at bounding box center [195, 194] width 17 height 5
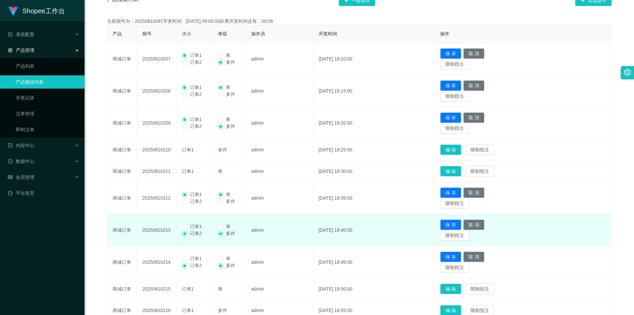
click at [195, 227] on span "订单1" at bounding box center [195, 226] width 17 height 5
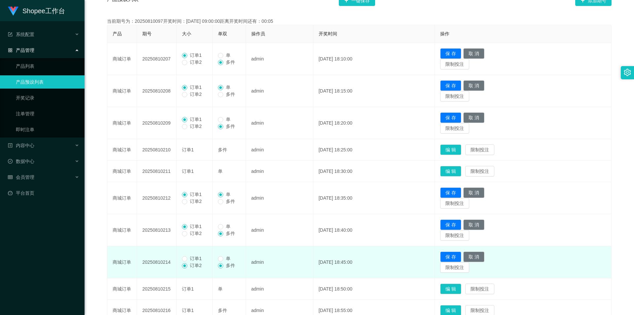
click at [190, 260] on span "订单1" at bounding box center [195, 258] width 17 height 5
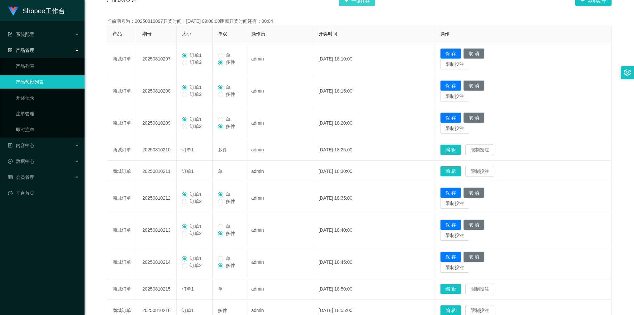
click at [364, 3] on button "一键保存" at bounding box center [357, 0] width 36 height 11
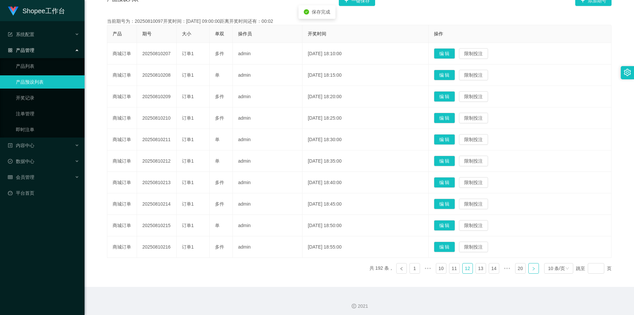
click at [529, 268] on link at bounding box center [534, 268] width 11 height 11
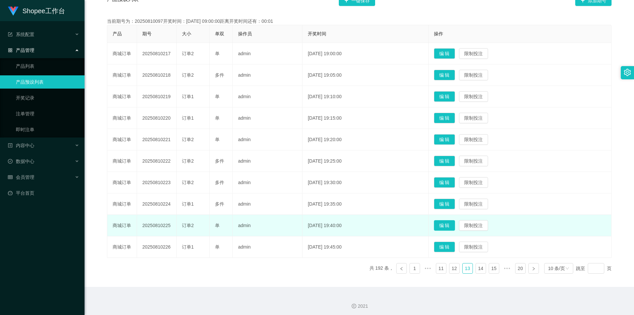
click at [454, 227] on button "编 辑" at bounding box center [444, 225] width 21 height 11
click at [447, 202] on button "编 辑" at bounding box center [444, 204] width 21 height 11
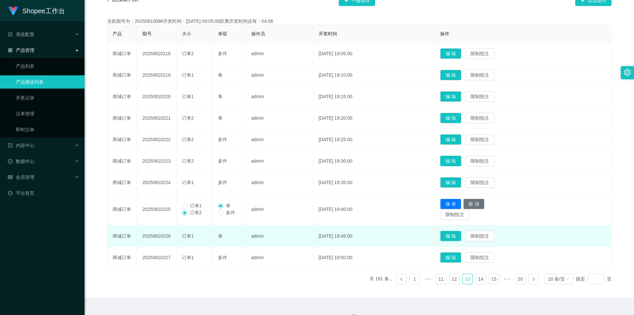
click at [455, 160] on button "编 辑" at bounding box center [450, 161] width 21 height 11
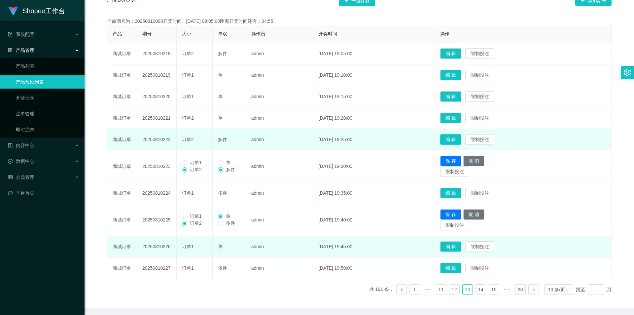
click at [457, 138] on button "编 辑" at bounding box center [450, 139] width 21 height 11
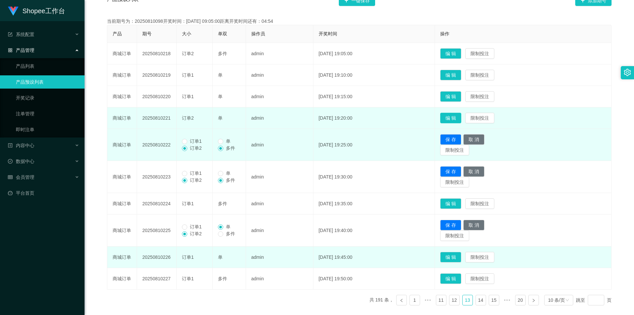
click at [462, 114] on button "编 辑" at bounding box center [450, 118] width 21 height 11
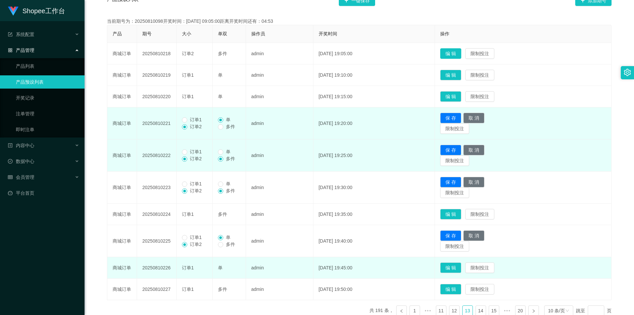
click at [459, 51] on button "编 辑" at bounding box center [450, 53] width 21 height 11
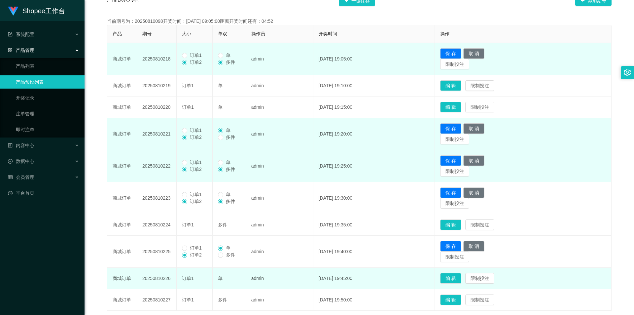
click at [193, 54] on span "订单1" at bounding box center [195, 55] width 17 height 5
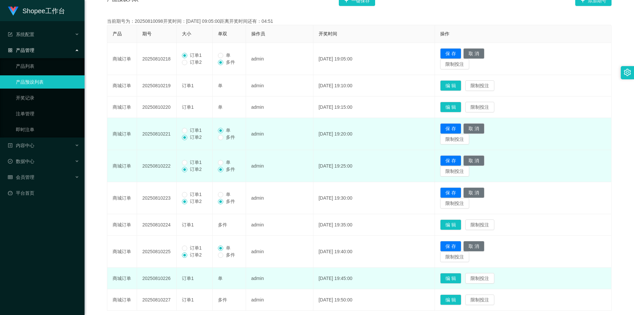
click at [193, 127] on label "订单1" at bounding box center [193, 130] width 22 height 7
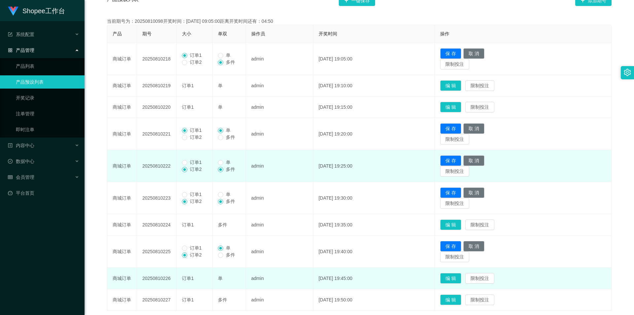
click at [196, 164] on span "订单1" at bounding box center [195, 162] width 17 height 5
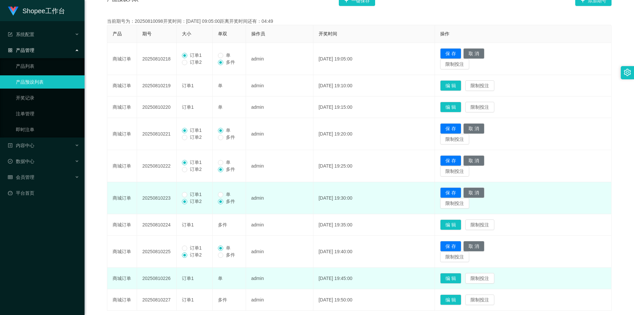
click at [190, 195] on span "订单1" at bounding box center [195, 194] width 17 height 5
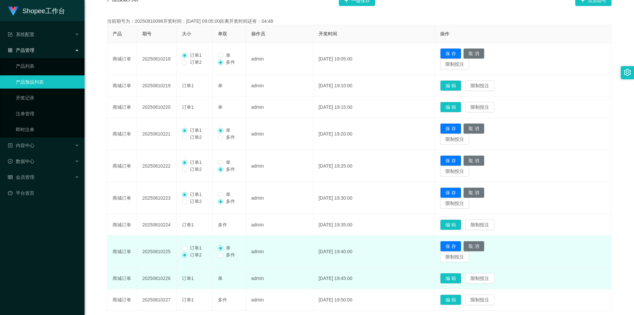
click at [191, 248] on span "订单1" at bounding box center [195, 247] width 17 height 5
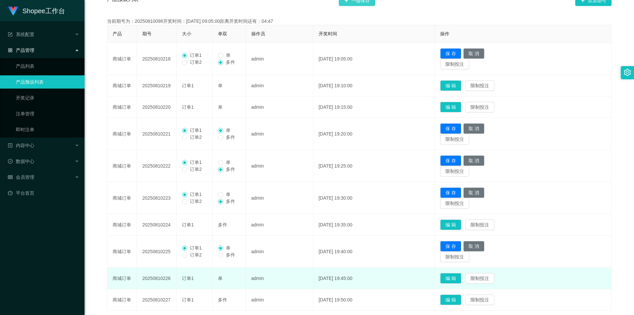
click at [361, 5] on button "一键保存" at bounding box center [357, 0] width 36 height 11
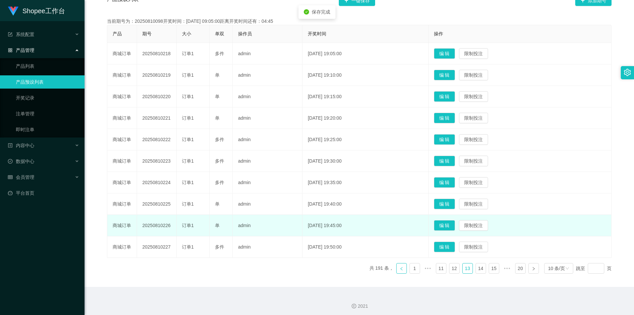
click at [400, 271] on link at bounding box center [402, 268] width 11 height 11
click at [448, 249] on button "编 辑" at bounding box center [444, 247] width 21 height 11
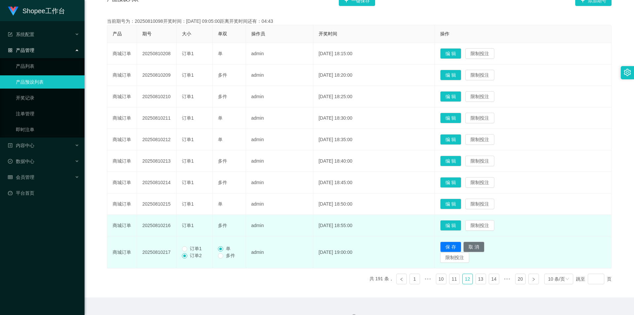
click at [187, 250] on span "订单1" at bounding box center [195, 248] width 17 height 5
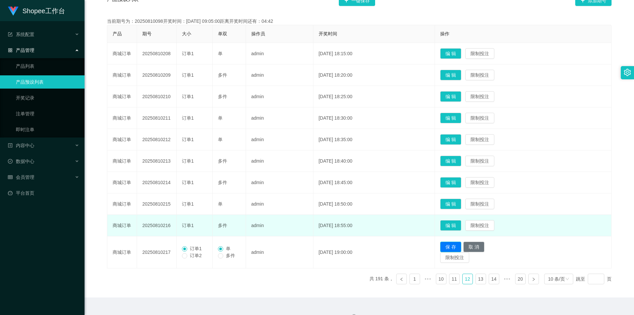
click at [462, 246] on button "保 存" at bounding box center [450, 247] width 21 height 11
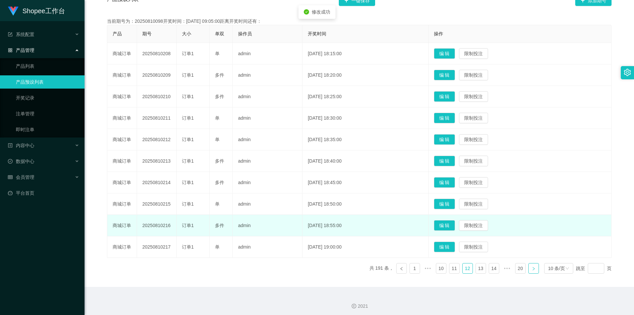
click at [533, 272] on link at bounding box center [534, 268] width 11 height 11
click at [454, 225] on button "编 辑" at bounding box center [444, 225] width 21 height 11
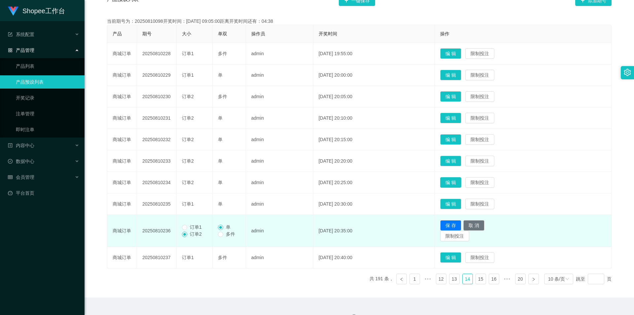
click at [456, 180] on button "编 辑" at bounding box center [450, 182] width 21 height 11
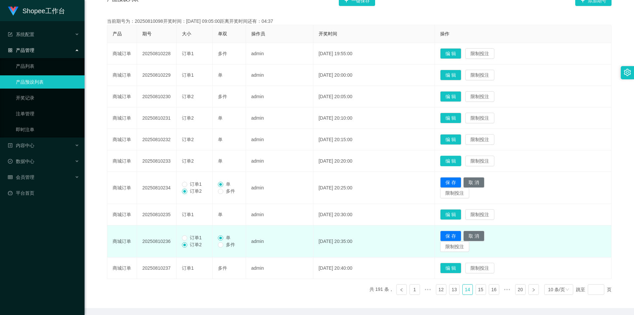
click at [457, 165] on button "编 辑" at bounding box center [450, 161] width 21 height 11
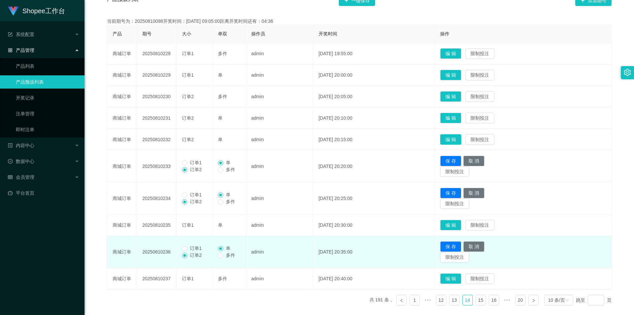
click at [462, 137] on button "编 辑" at bounding box center [450, 139] width 21 height 11
click at [462, 120] on button "编 辑" at bounding box center [450, 118] width 21 height 11
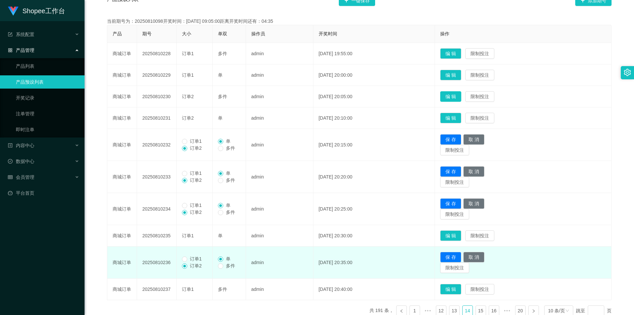
click at [461, 97] on button "编 辑" at bounding box center [450, 96] width 21 height 11
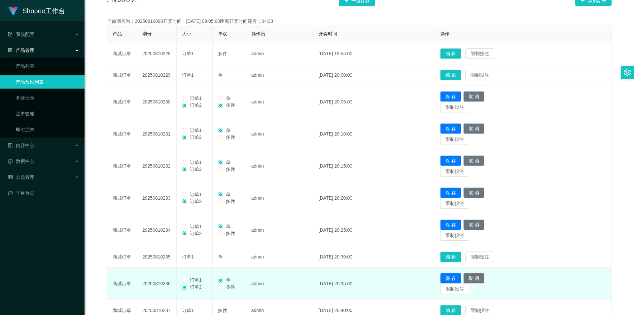
click at [190, 99] on span "订单1" at bounding box center [195, 97] width 17 height 5
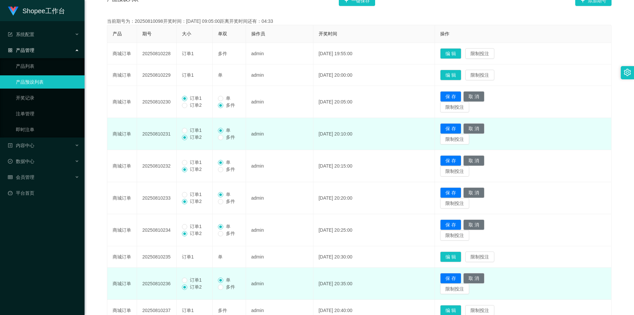
click at [191, 131] on span "订单1" at bounding box center [195, 130] width 17 height 5
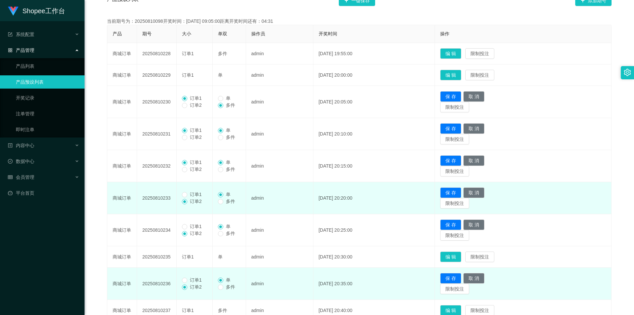
click at [189, 195] on span "订单1" at bounding box center [195, 194] width 17 height 5
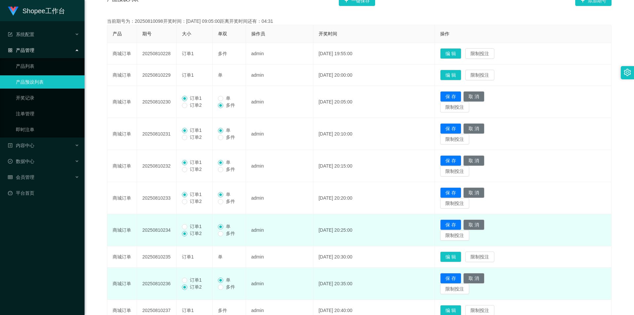
click at [195, 224] on span "订单1" at bounding box center [195, 226] width 17 height 5
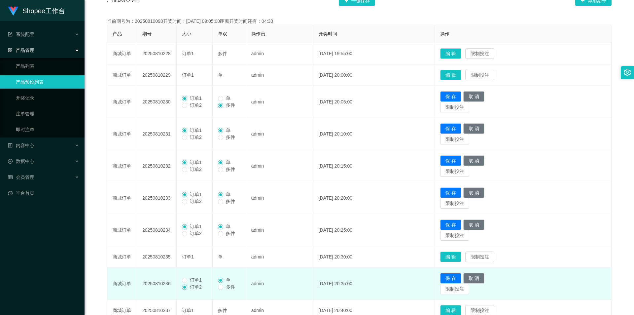
click at [191, 280] on span "订单1" at bounding box center [195, 279] width 17 height 5
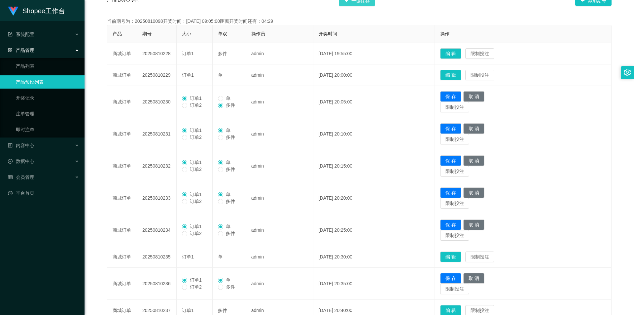
click at [366, 5] on button "一键保存" at bounding box center [357, 0] width 36 height 11
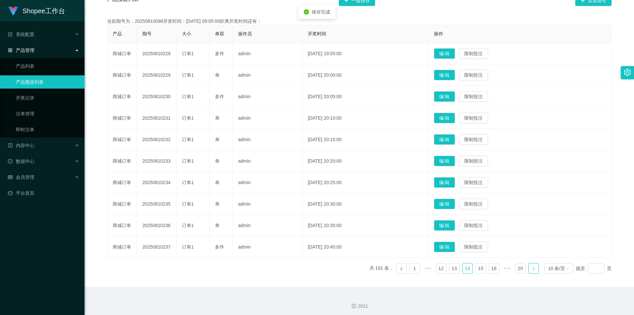
click at [532, 269] on icon "图标: right" at bounding box center [534, 269] width 4 height 4
click at [450, 228] on button "编 辑" at bounding box center [444, 225] width 21 height 11
click at [449, 207] on button "编 辑" at bounding box center [444, 204] width 21 height 11
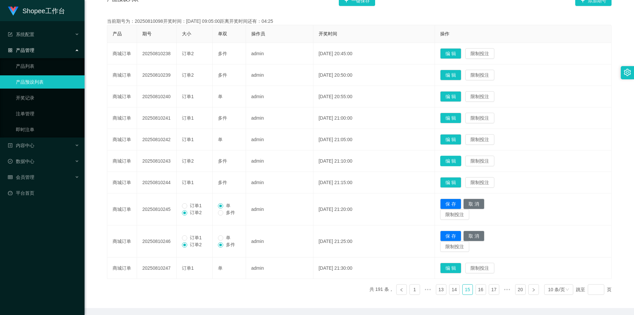
click at [459, 157] on button "编 辑" at bounding box center [450, 161] width 21 height 11
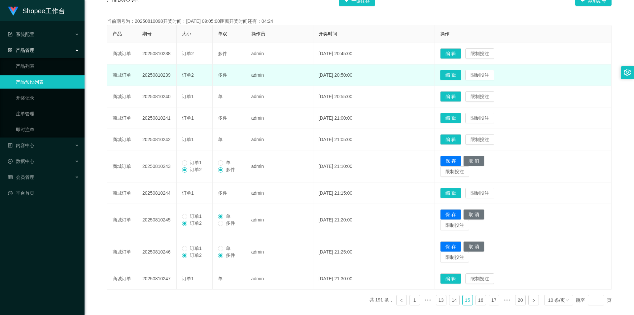
click at [458, 72] on button "编 辑" at bounding box center [450, 75] width 21 height 11
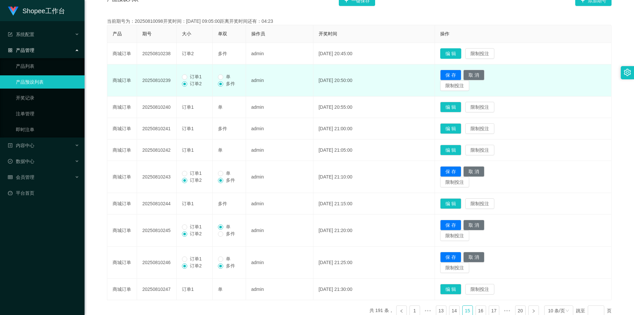
click at [462, 53] on button "编 辑" at bounding box center [450, 53] width 21 height 11
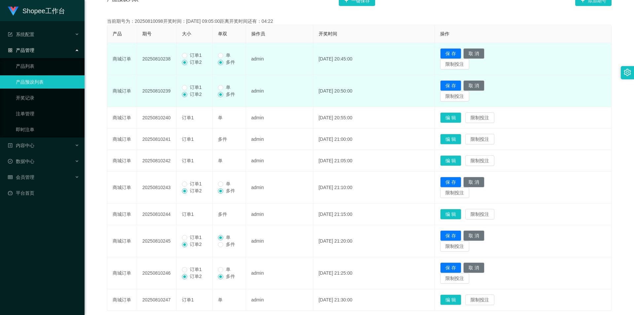
click at [199, 57] on span "订单1" at bounding box center [195, 55] width 17 height 5
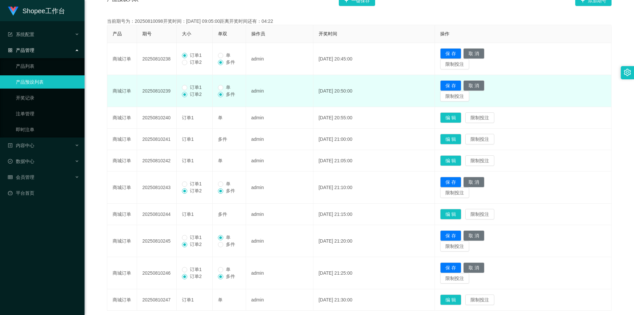
click at [201, 85] on span "订单1" at bounding box center [195, 87] width 17 height 5
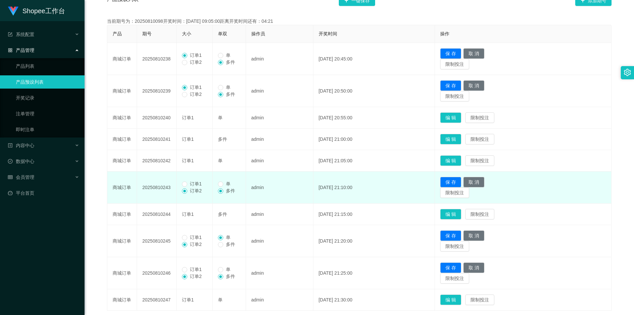
click at [198, 185] on span "订单1" at bounding box center [195, 183] width 17 height 5
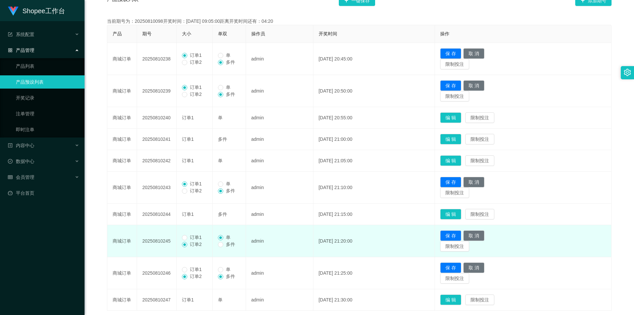
click at [192, 234] on td "订单1 订单2" at bounding box center [195, 241] width 36 height 32
click at [195, 239] on span "订单1" at bounding box center [195, 237] width 17 height 5
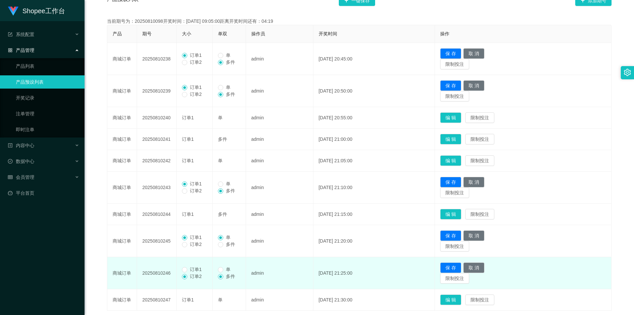
click at [197, 270] on span "订单1" at bounding box center [195, 269] width 17 height 5
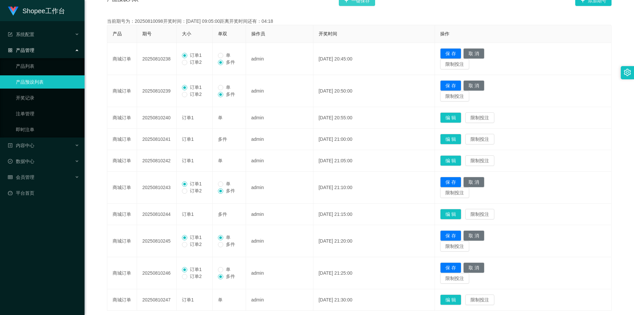
click at [369, 1] on button "一键保存" at bounding box center [357, 0] width 36 height 11
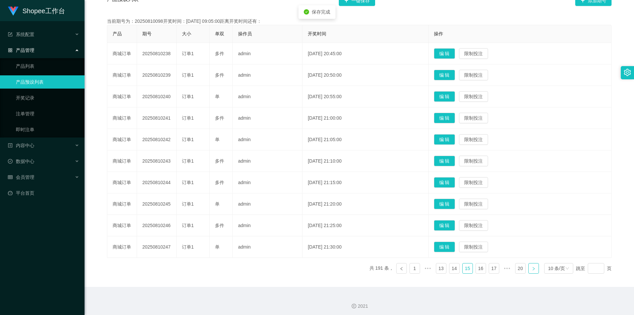
click at [531, 272] on link at bounding box center [534, 268] width 11 height 11
click at [450, 180] on button "编 辑" at bounding box center [444, 182] width 21 height 11
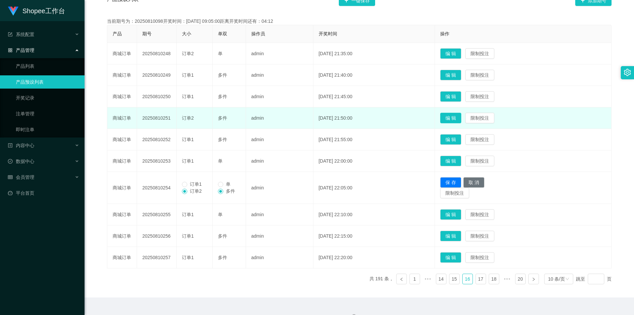
click at [458, 122] on button "编 辑" at bounding box center [450, 118] width 21 height 11
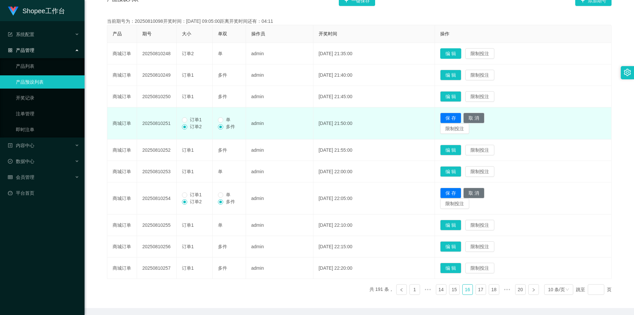
click at [460, 54] on button "编 辑" at bounding box center [450, 53] width 21 height 11
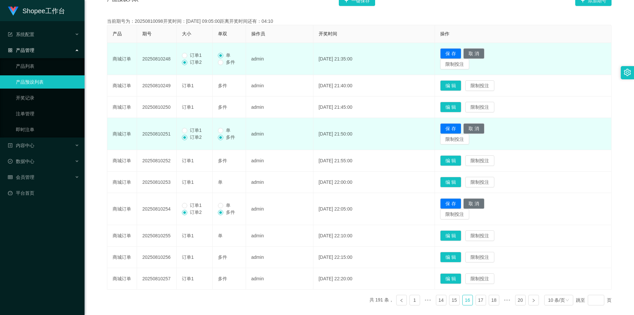
click at [196, 57] on span "订单1" at bounding box center [195, 55] width 17 height 5
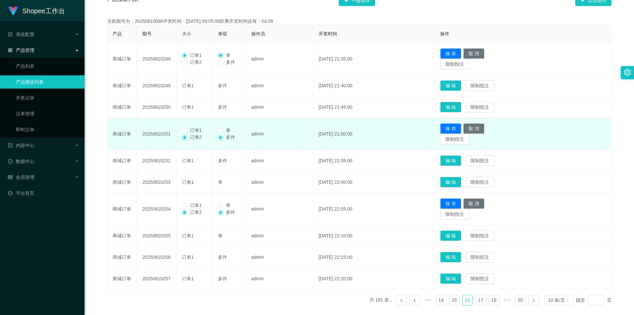
click at [193, 128] on span "订单1" at bounding box center [195, 130] width 17 height 5
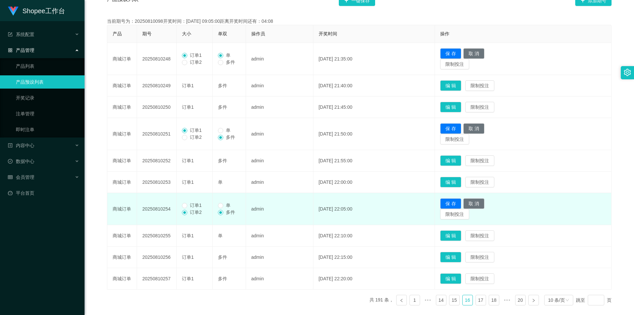
click at [193, 206] on span "订单1" at bounding box center [195, 205] width 17 height 5
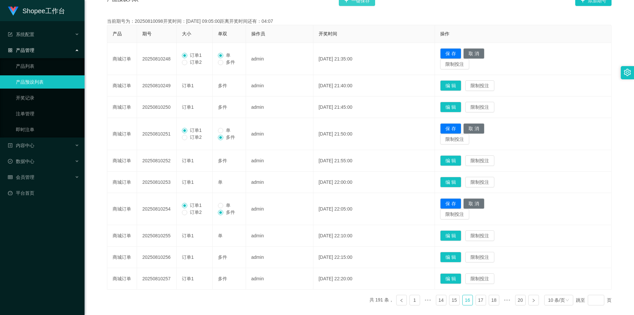
click at [367, 6] on button "一键保存" at bounding box center [357, 0] width 36 height 11
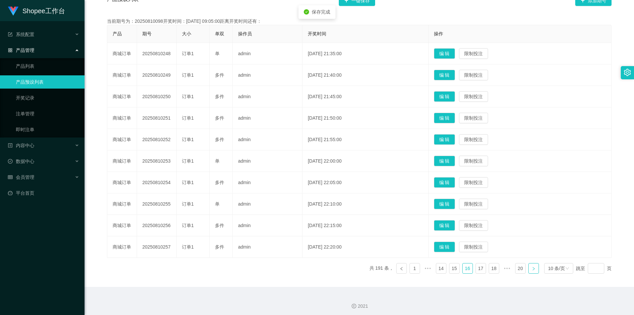
click at [535, 269] on link at bounding box center [534, 268] width 11 height 11
click at [455, 247] on button "编 辑" at bounding box center [444, 247] width 21 height 11
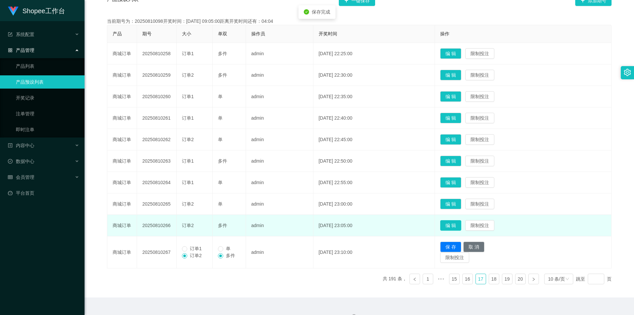
click at [459, 228] on button "编 辑" at bounding box center [450, 225] width 21 height 11
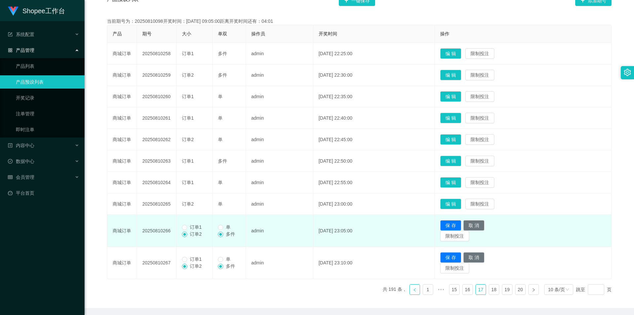
click at [413, 291] on icon "图标: left" at bounding box center [415, 290] width 4 height 4
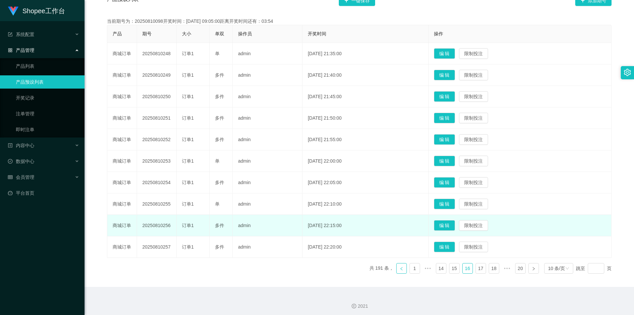
click at [400, 270] on icon "图标: left" at bounding box center [402, 269] width 4 height 4
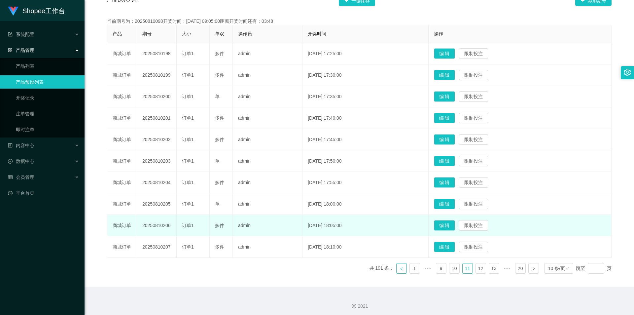
click at [400, 270] on icon "图标: left" at bounding box center [402, 269] width 4 height 4
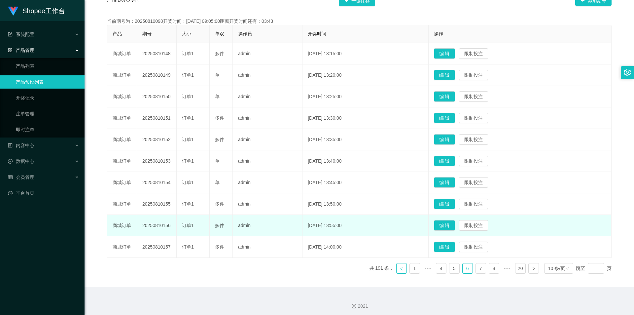
click at [400, 270] on icon "图标: left" at bounding box center [402, 269] width 4 height 4
click at [414, 269] on icon "图标: left" at bounding box center [415, 268] width 2 height 3
click at [427, 269] on icon "图标: left" at bounding box center [428, 268] width 2 height 3
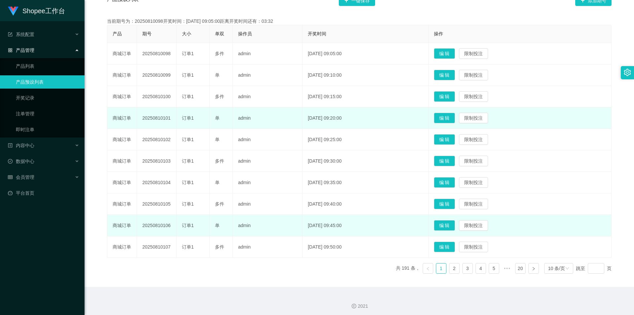
scroll to position [0, 0]
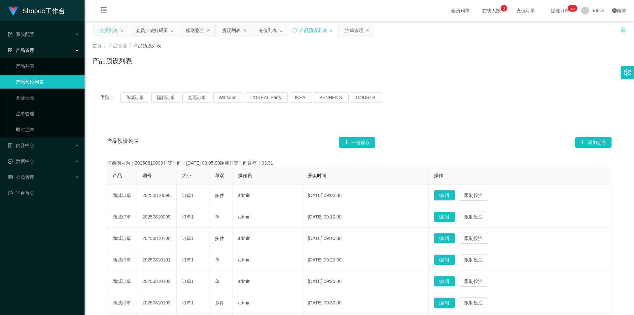
click at [115, 34] on div "会员列表" at bounding box center [108, 30] width 19 height 13
